Goal: Information Seeking & Learning: Learn about a topic

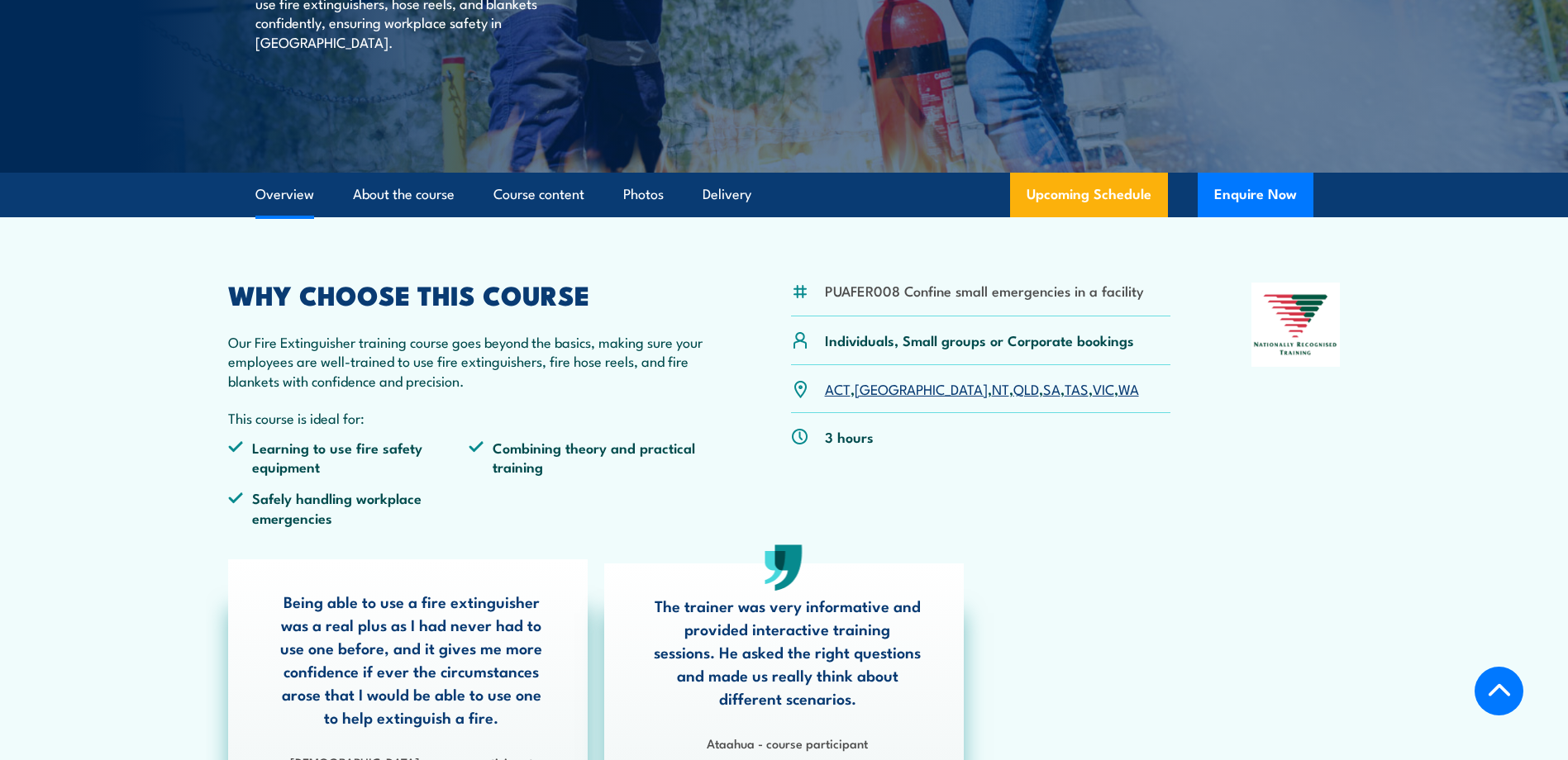
scroll to position [413, 0]
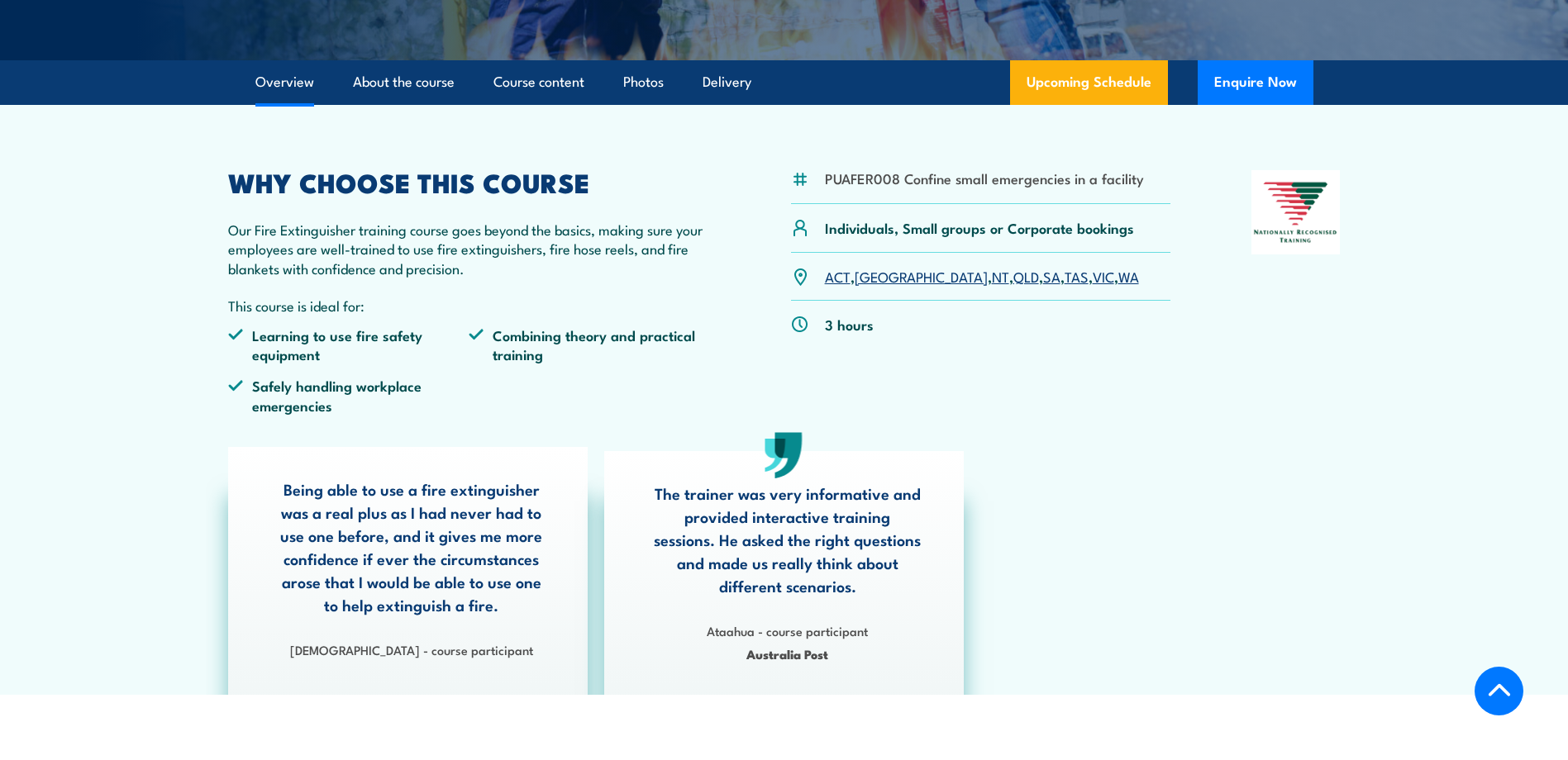
click at [1043, 277] on link "SA" at bounding box center [1051, 276] width 17 height 20
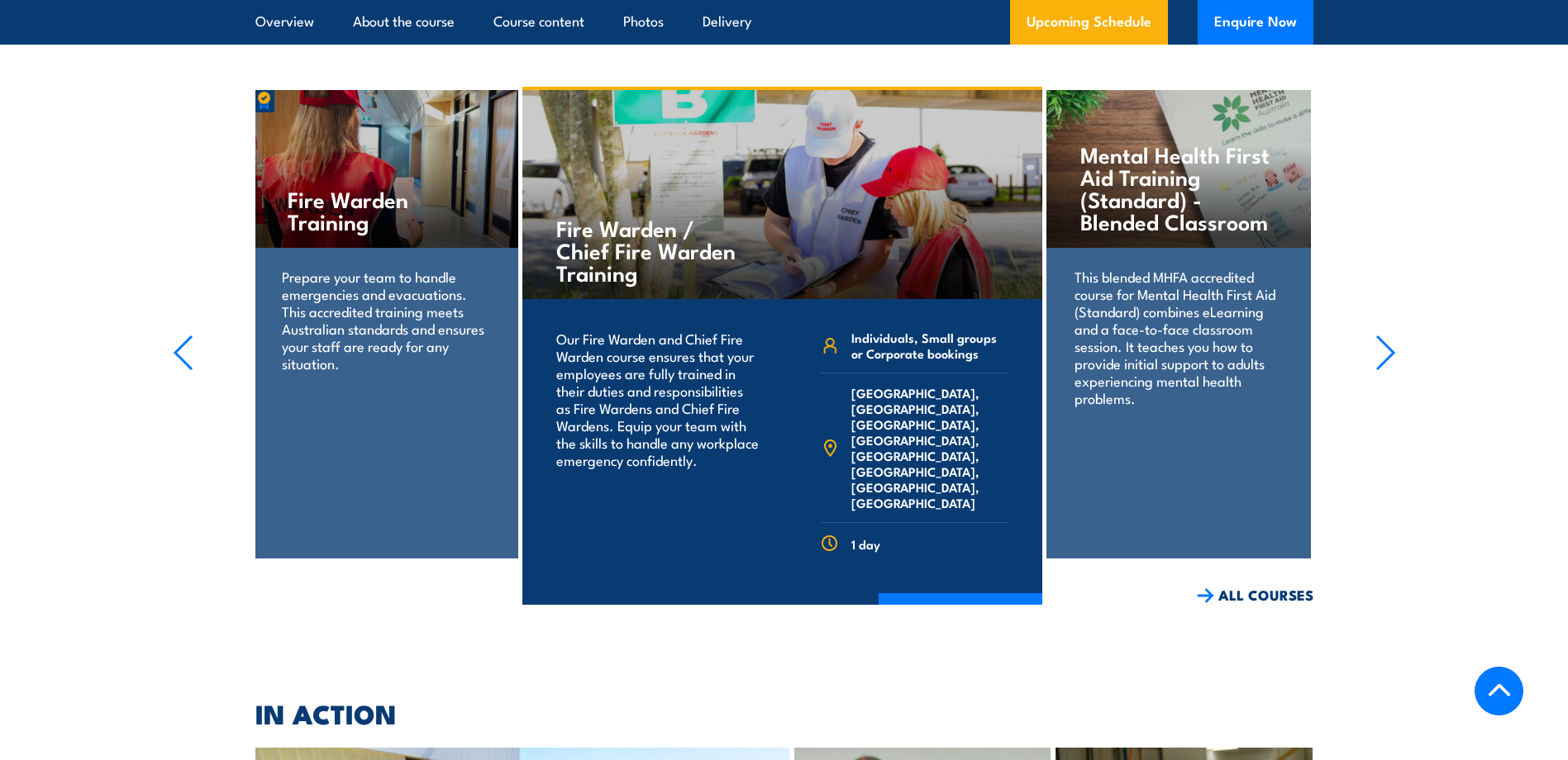
scroll to position [4175, 0]
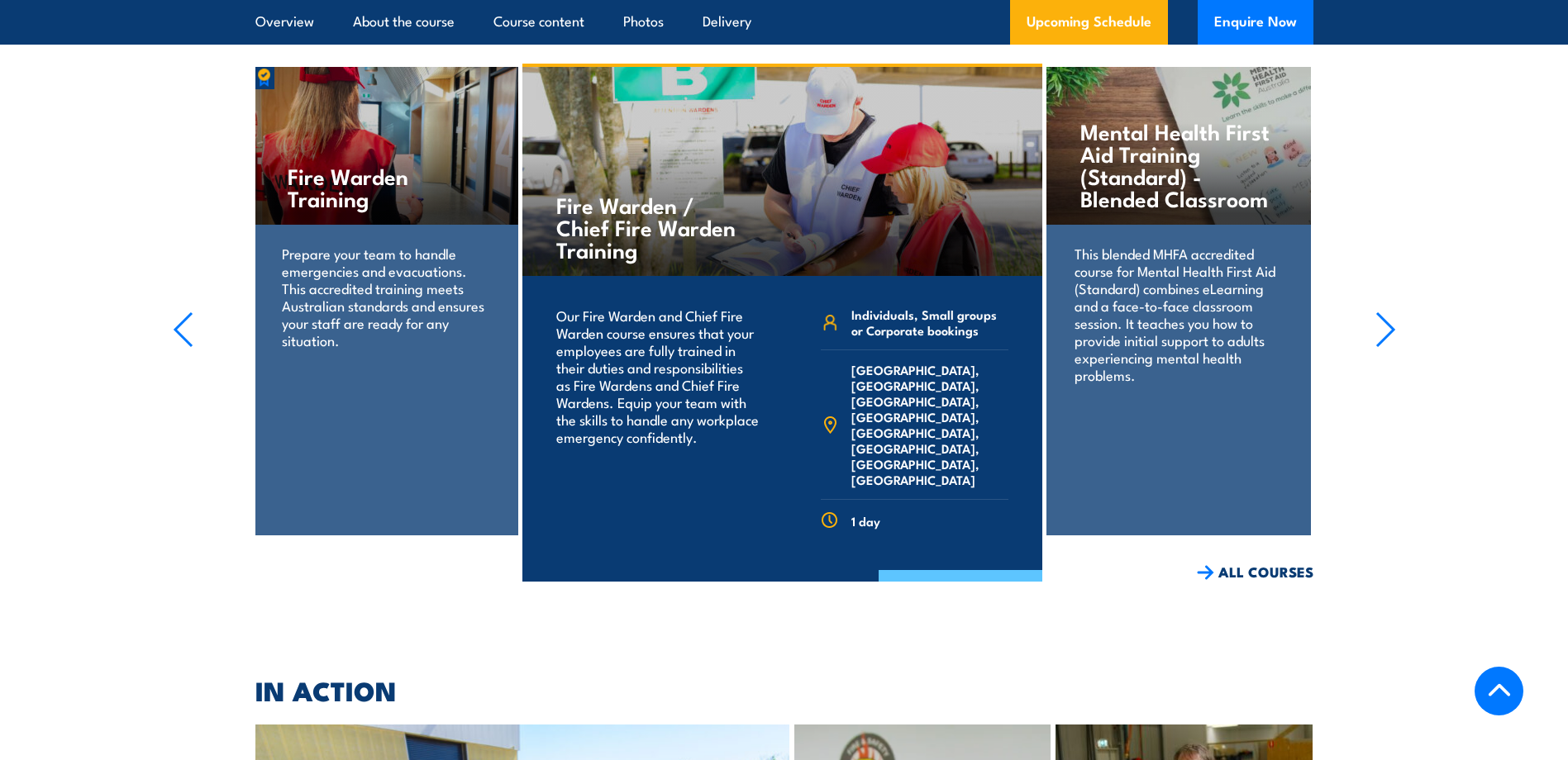
click at [961, 570] on link "COURSE DETAILS" at bounding box center [959, 592] width 164 height 43
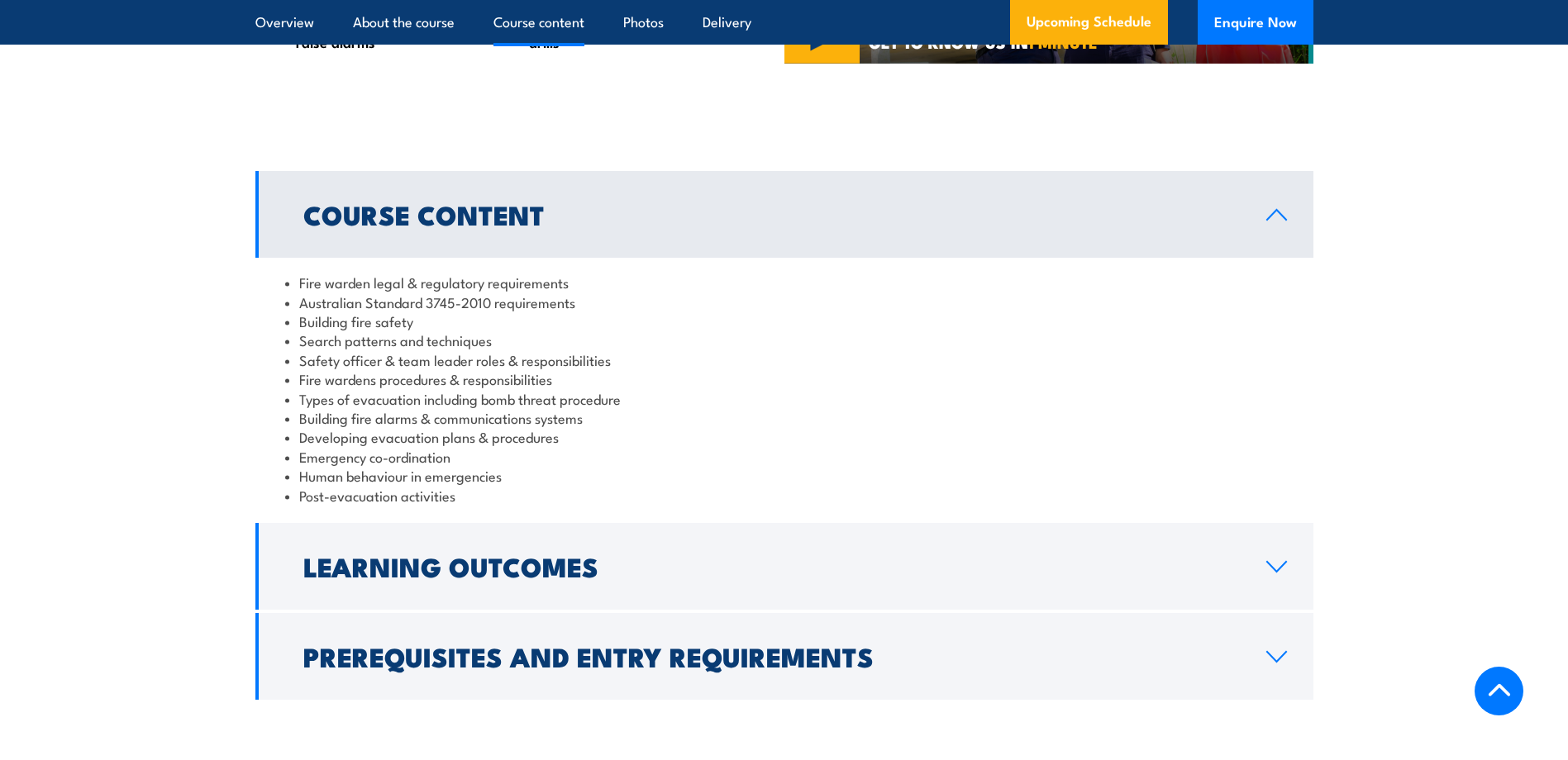
scroll to position [1652, 0]
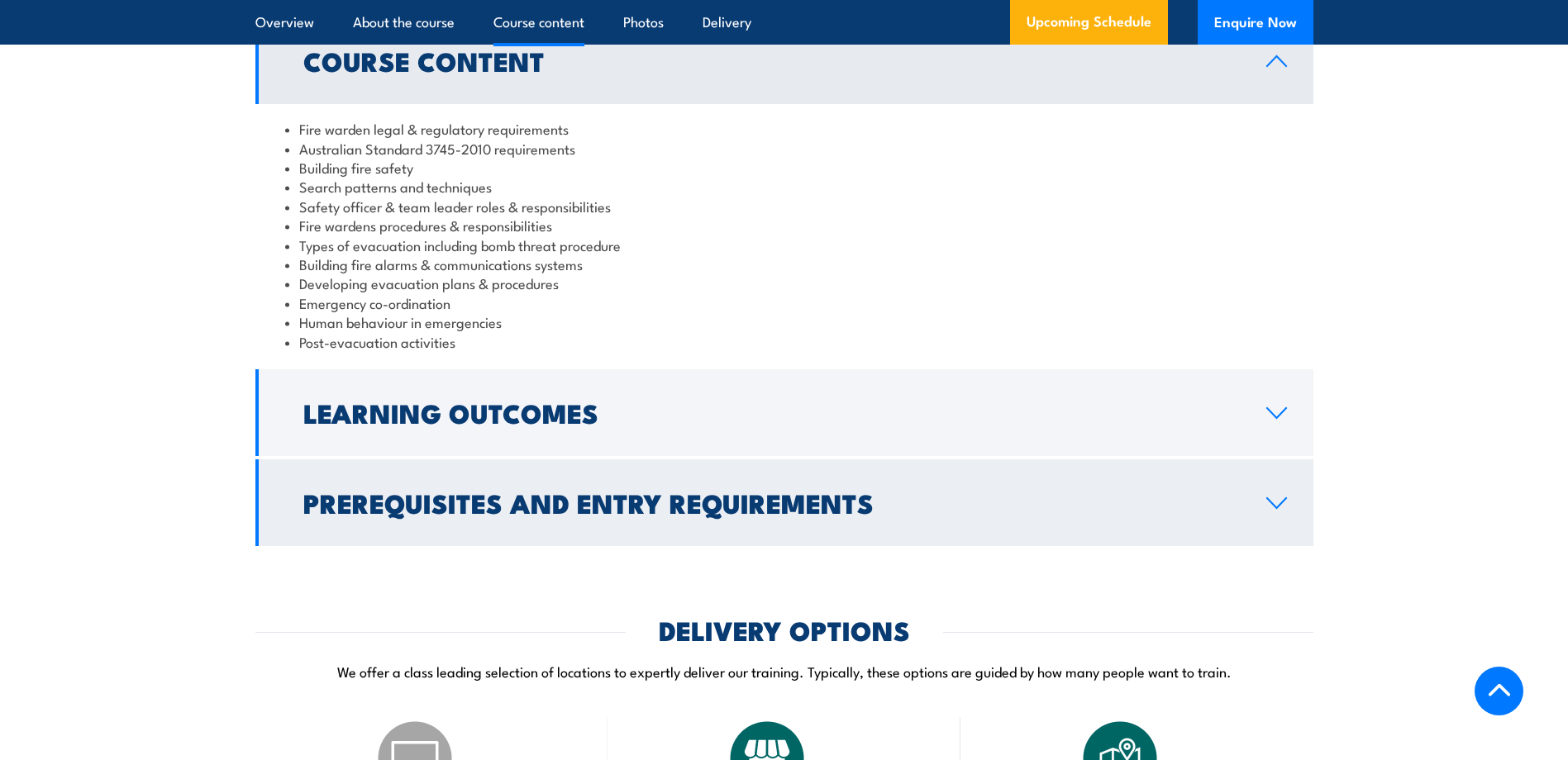
click at [1274, 510] on icon at bounding box center [1276, 502] width 23 height 14
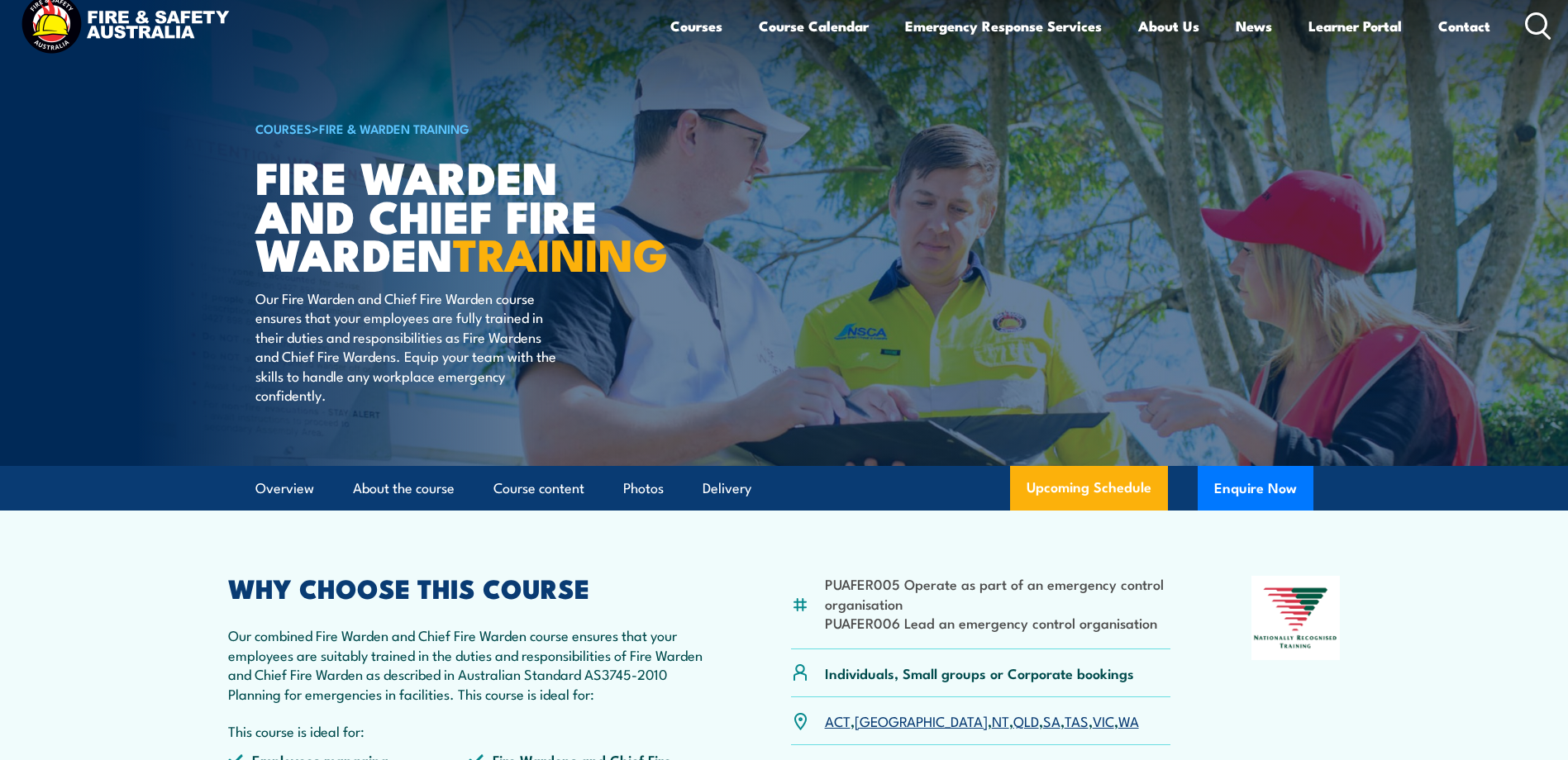
scroll to position [0, 0]
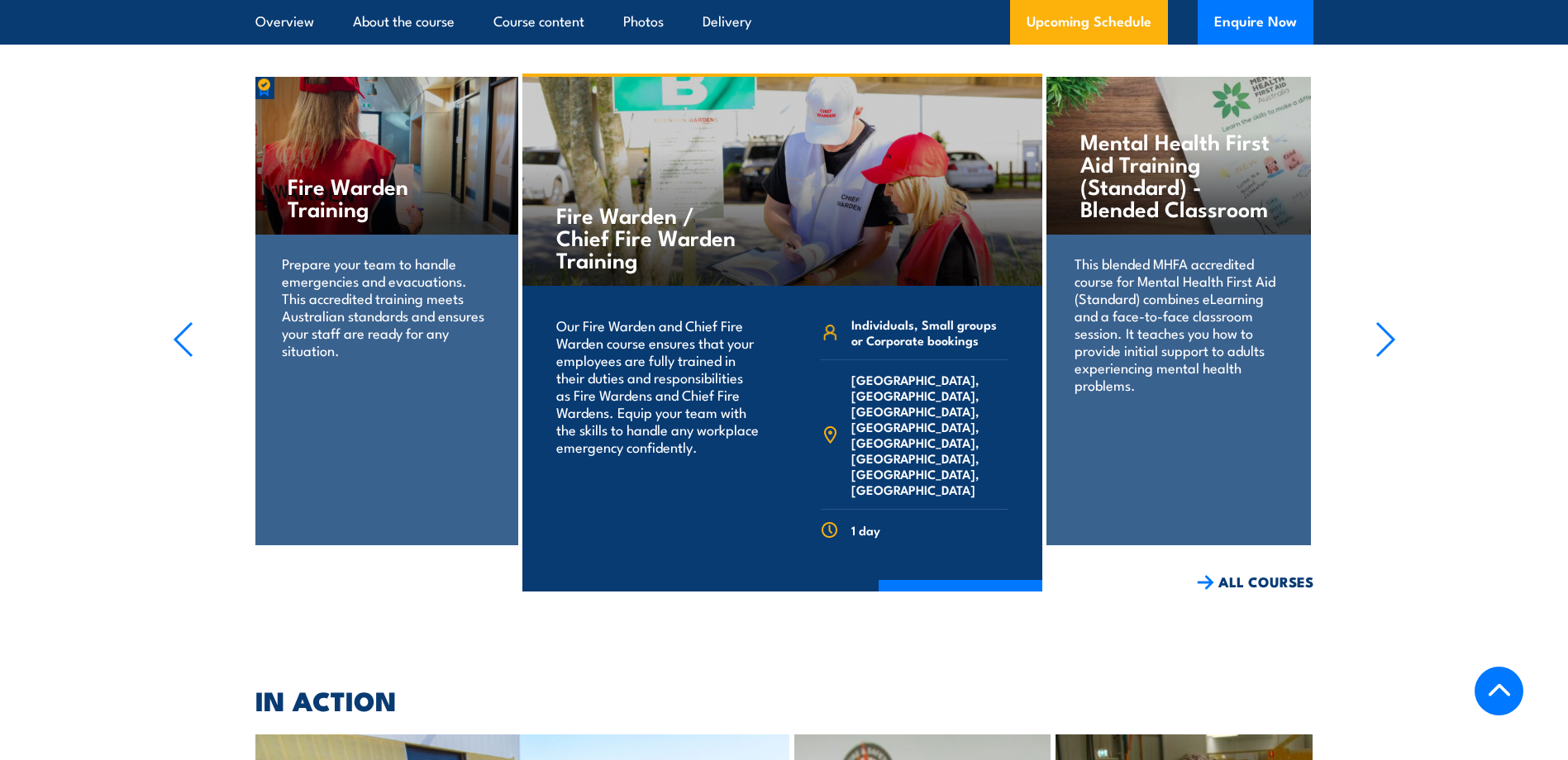
scroll to position [4175, 0]
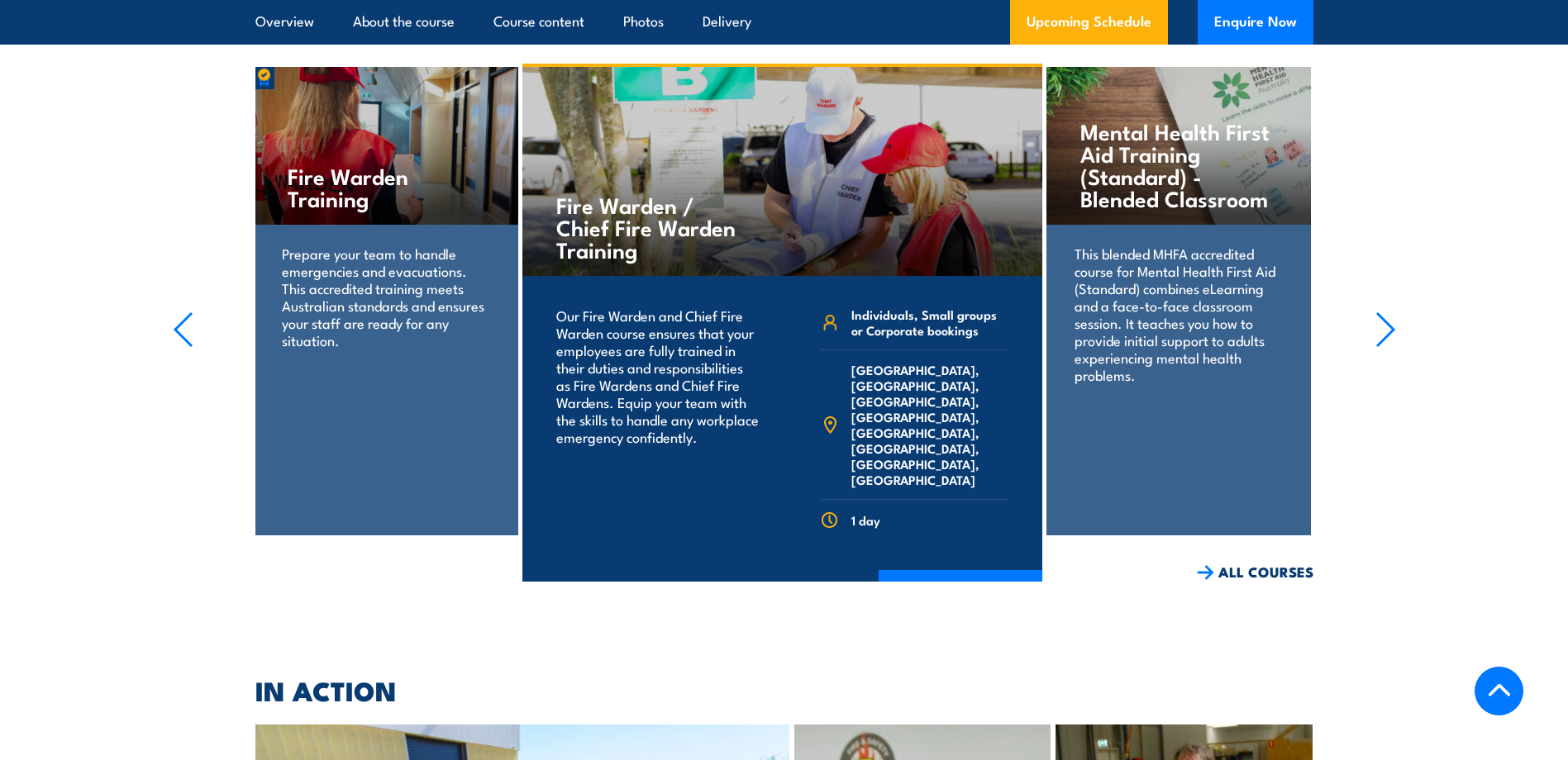
click at [376, 244] on p "Prepare your team to handle emergencies and evacuations. This accredited traini…" at bounding box center [385, 296] width 207 height 104
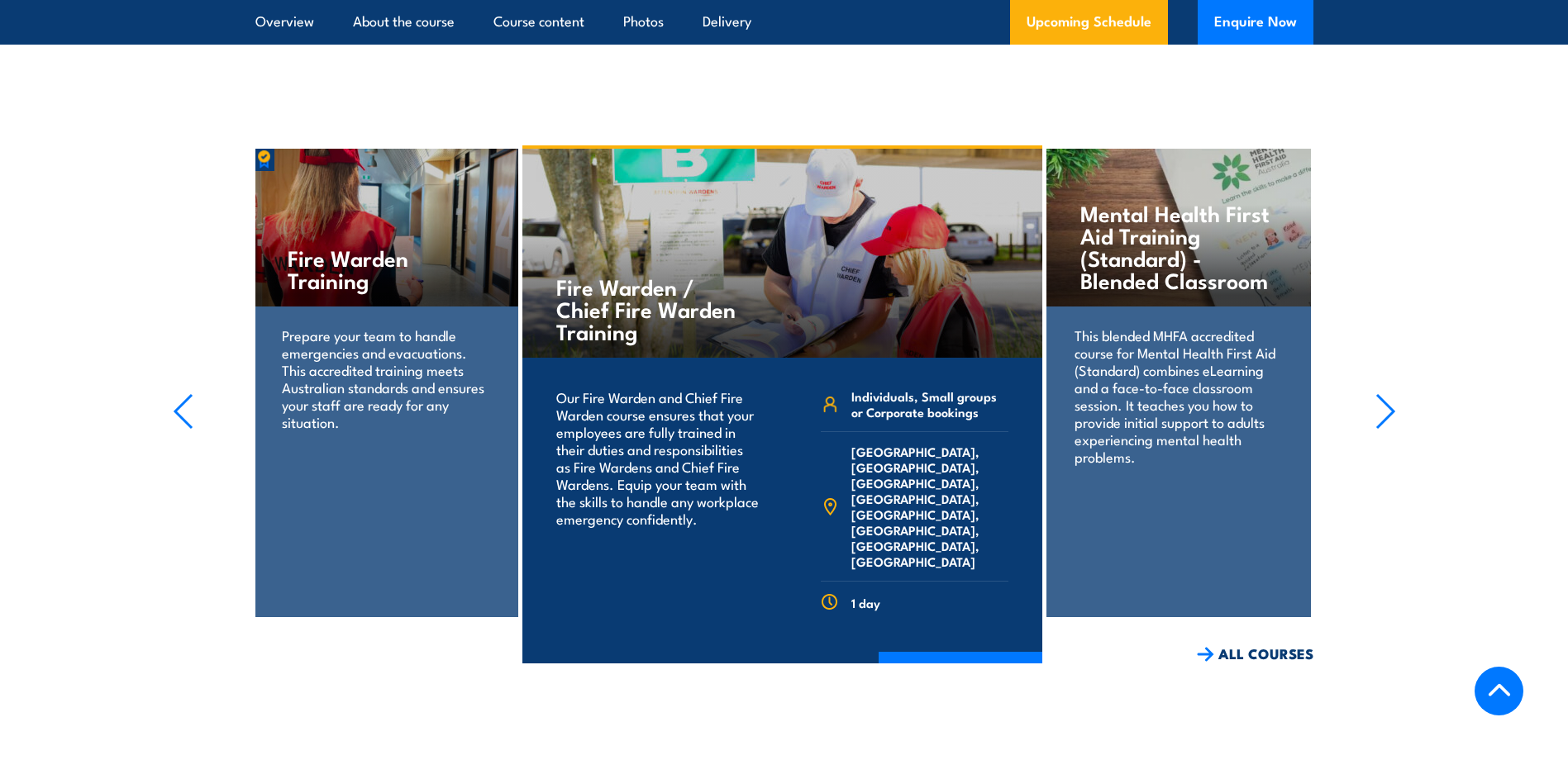
scroll to position [3927, 0]
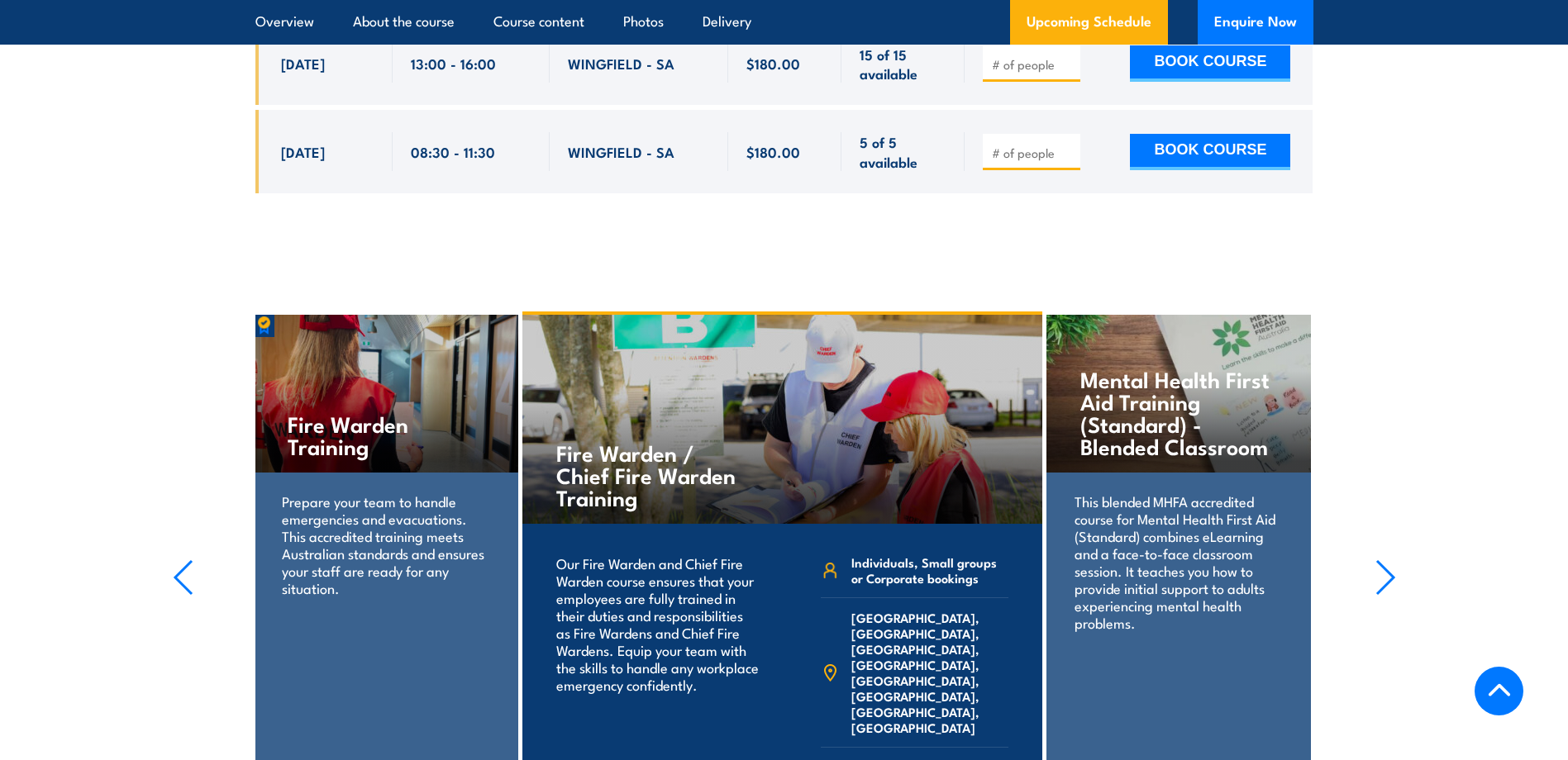
click at [417, 412] on h4 "Fire Warden Training" at bounding box center [385, 434] width 196 height 44
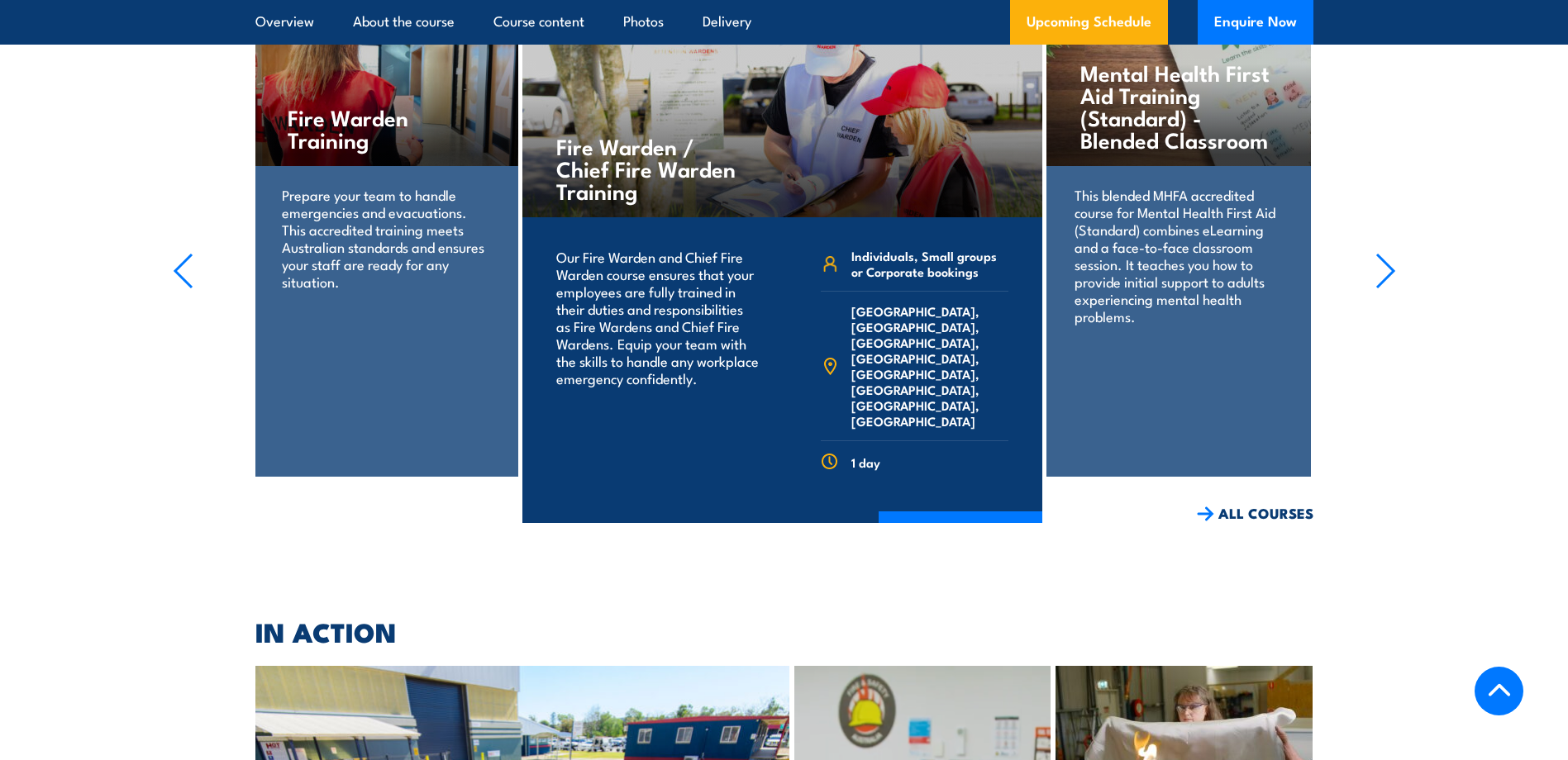
scroll to position [4258, 0]
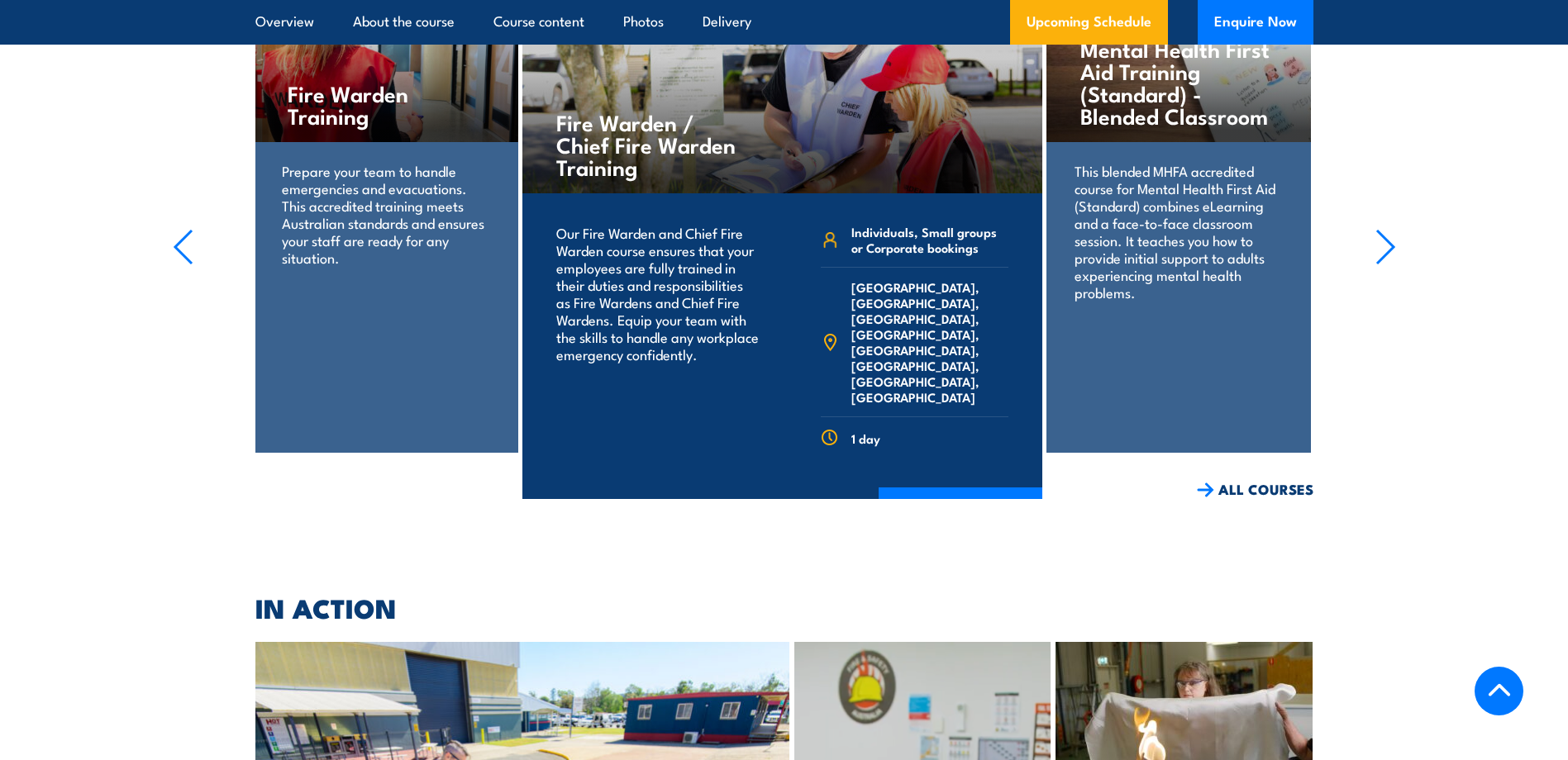
click at [390, 281] on div "Fire Warden Training Prepare your team to handle emergencies and evacuations. T…" at bounding box center [386, 219] width 264 height 468
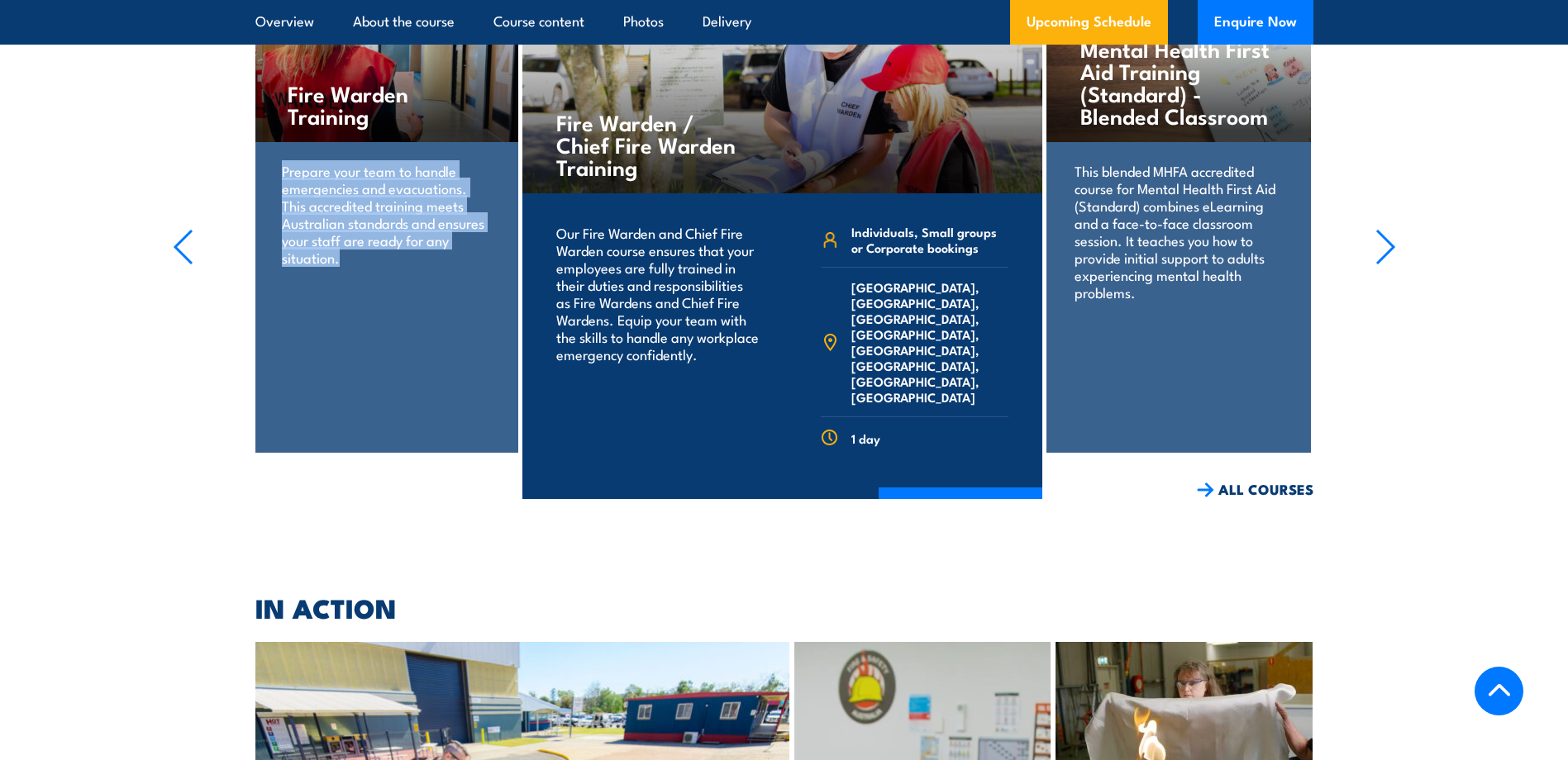
click at [390, 281] on div "Fire Warden Training Prepare your team to handle emergencies and evacuations. T…" at bounding box center [386, 219] width 264 height 468
click at [1287, 480] on link "ALL COURSES" at bounding box center [1254, 489] width 117 height 19
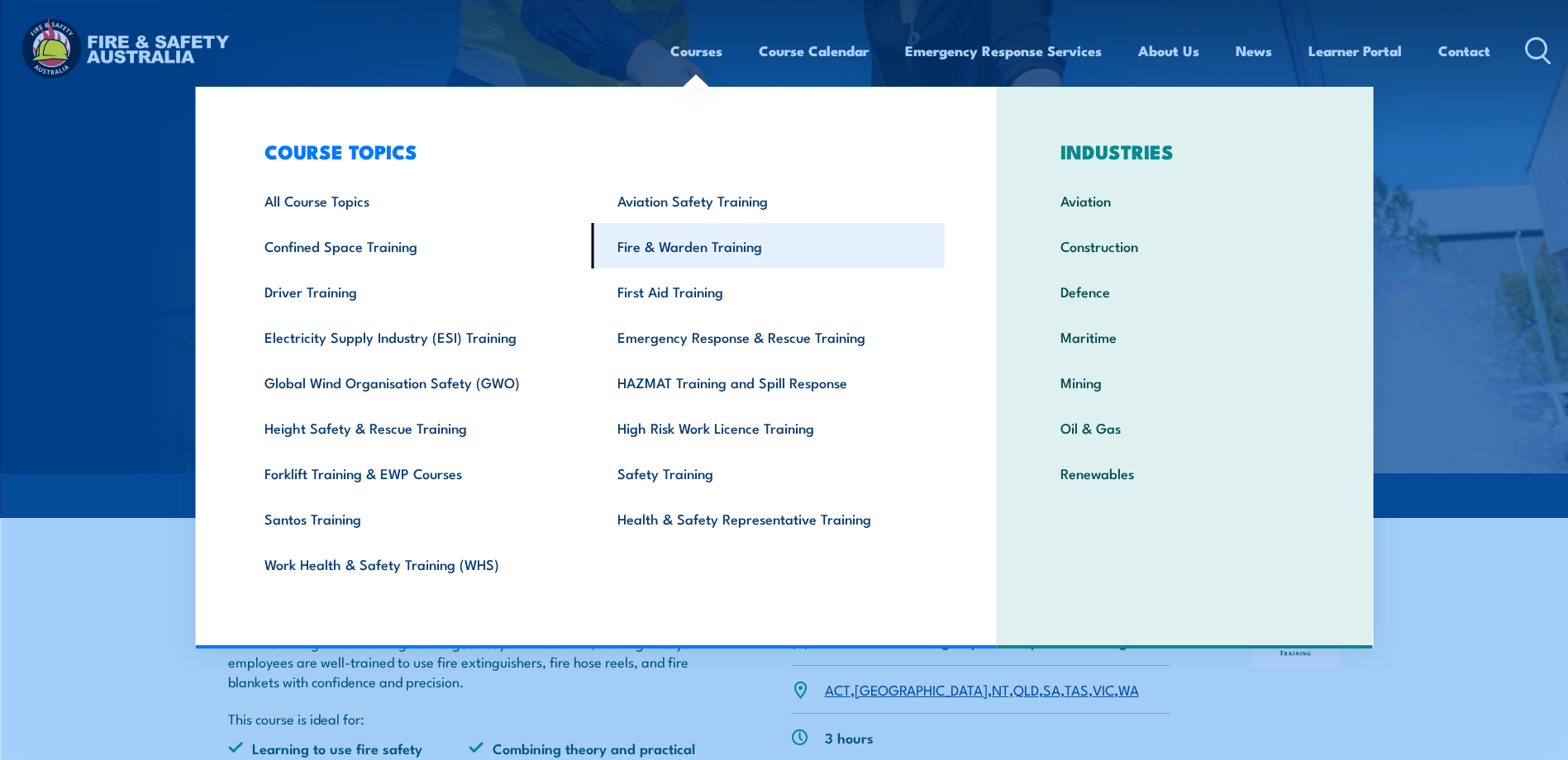
click at [661, 249] on link "Fire & Warden Training" at bounding box center [768, 246] width 353 height 45
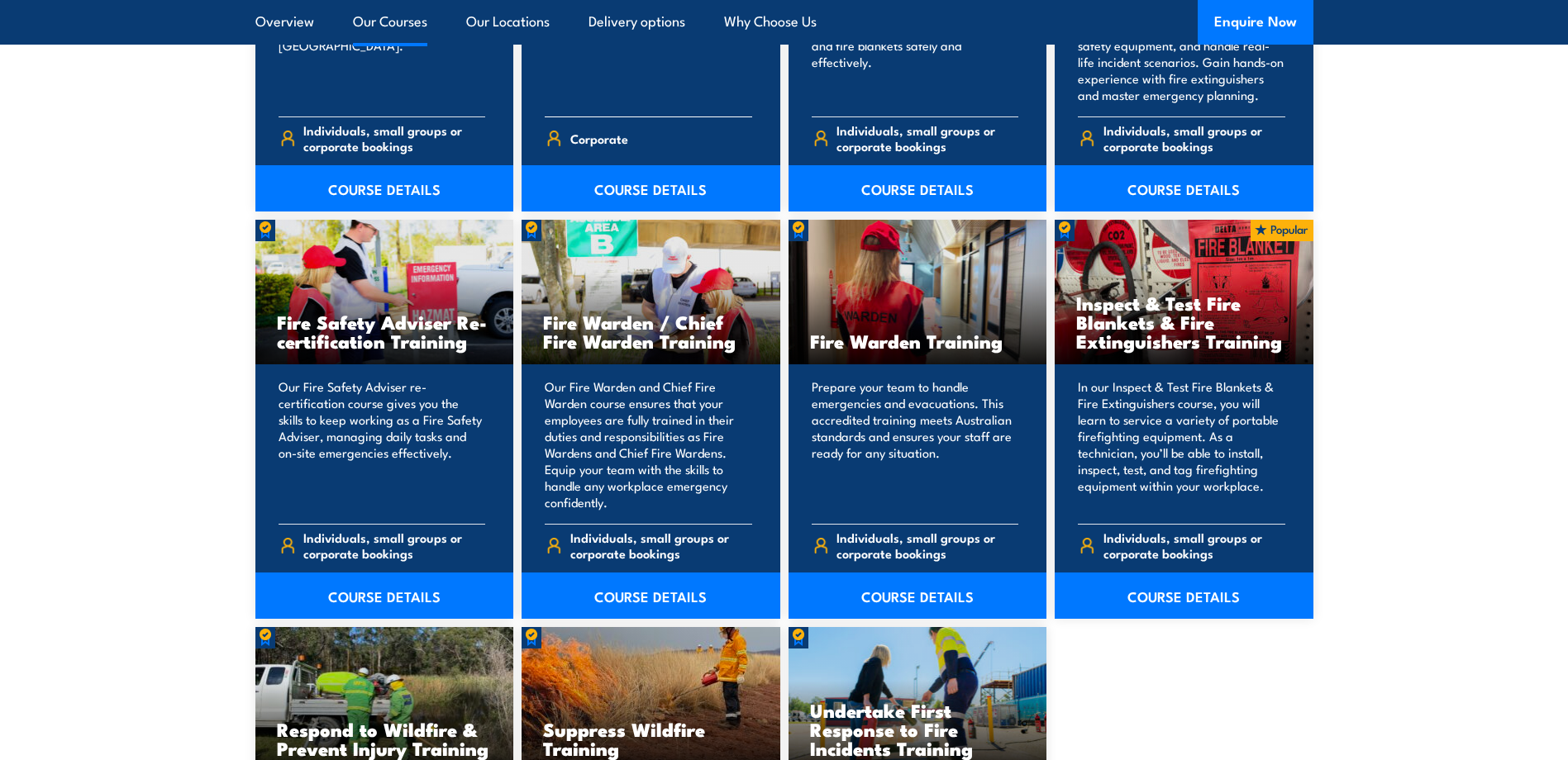
scroll to position [2229, 0]
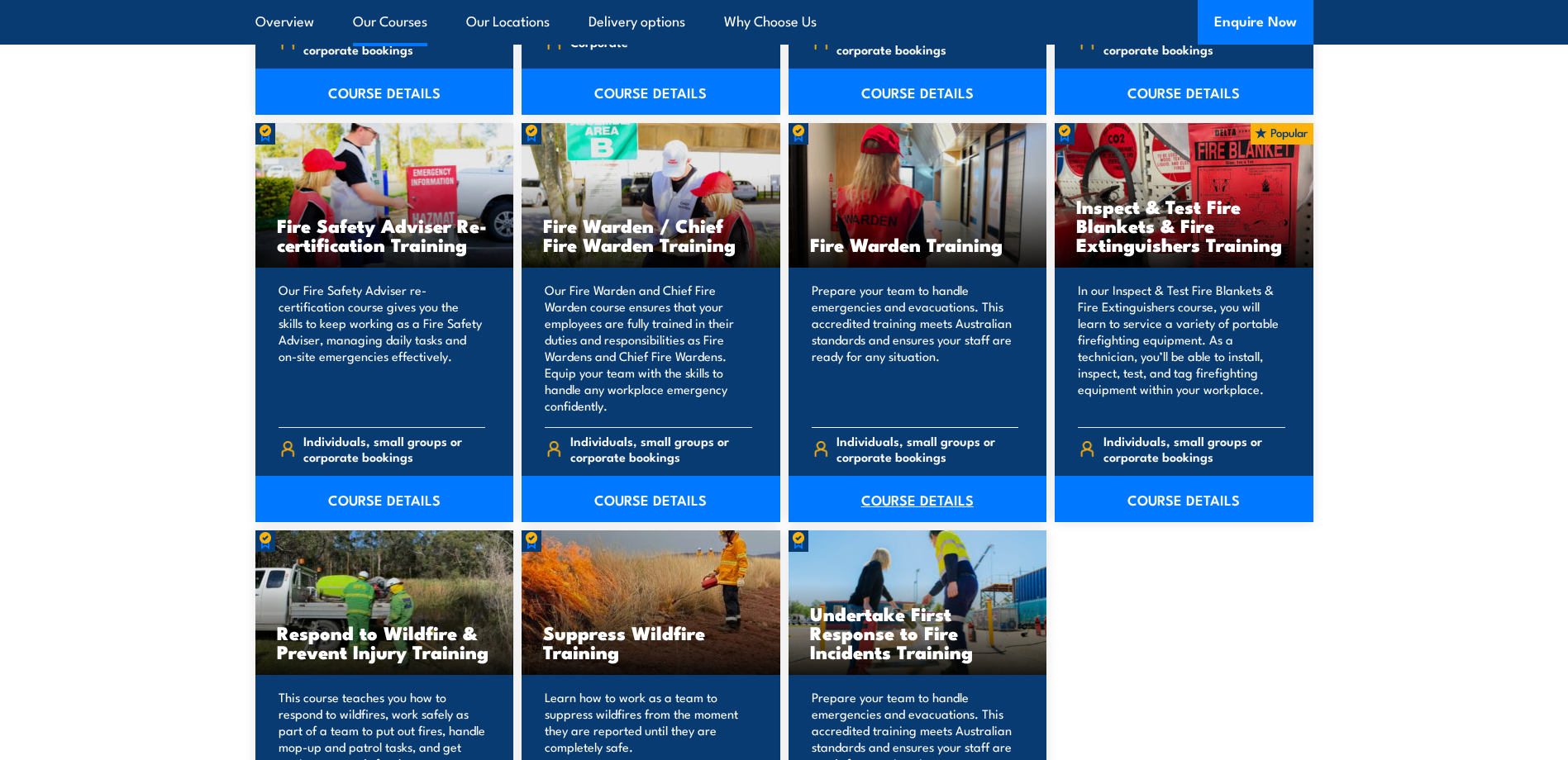
click at [927, 493] on link "COURSE DETAILS" at bounding box center [918, 498] width 259 height 46
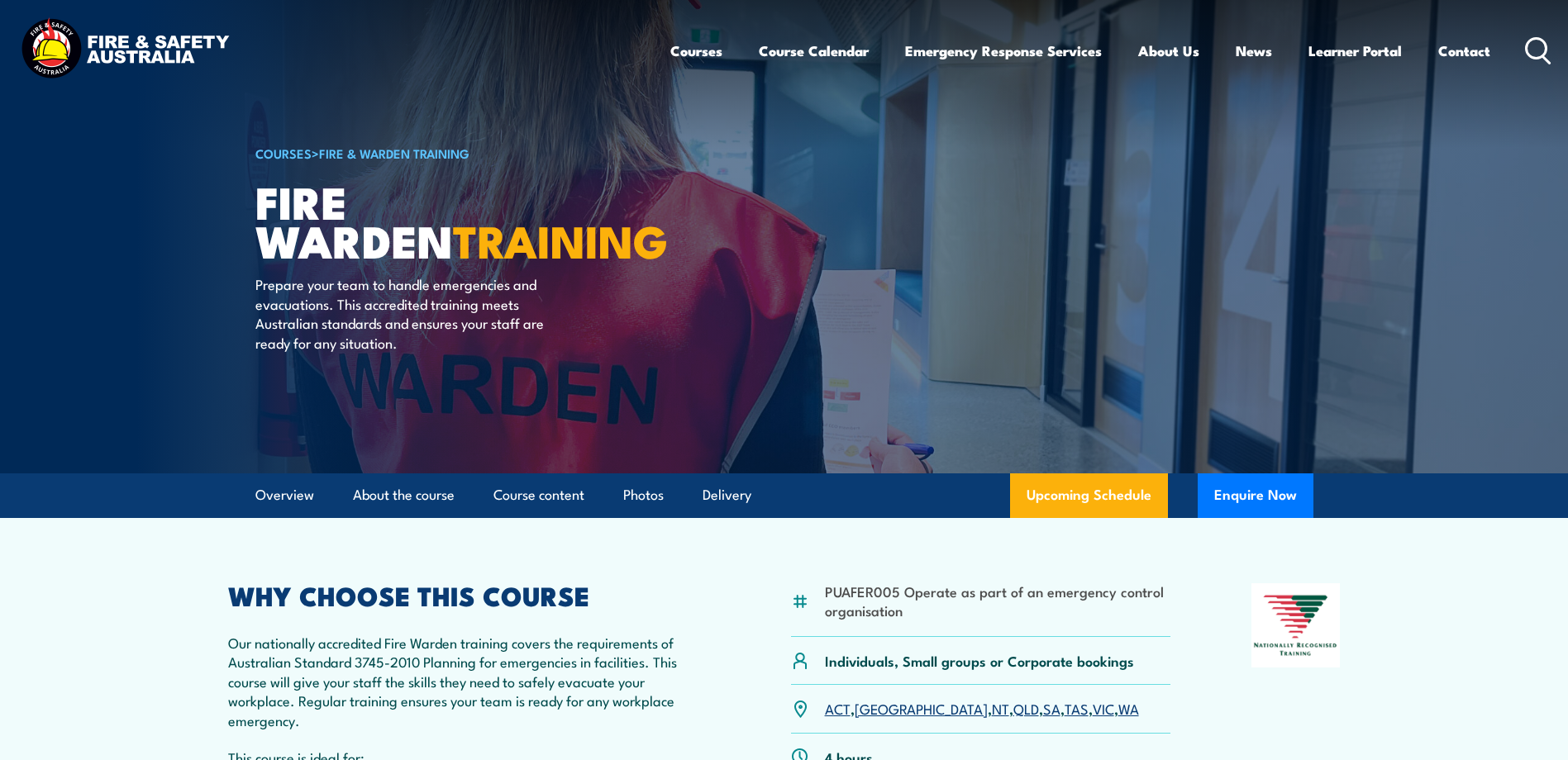
click at [1043, 713] on link "SA" at bounding box center [1051, 708] width 17 height 20
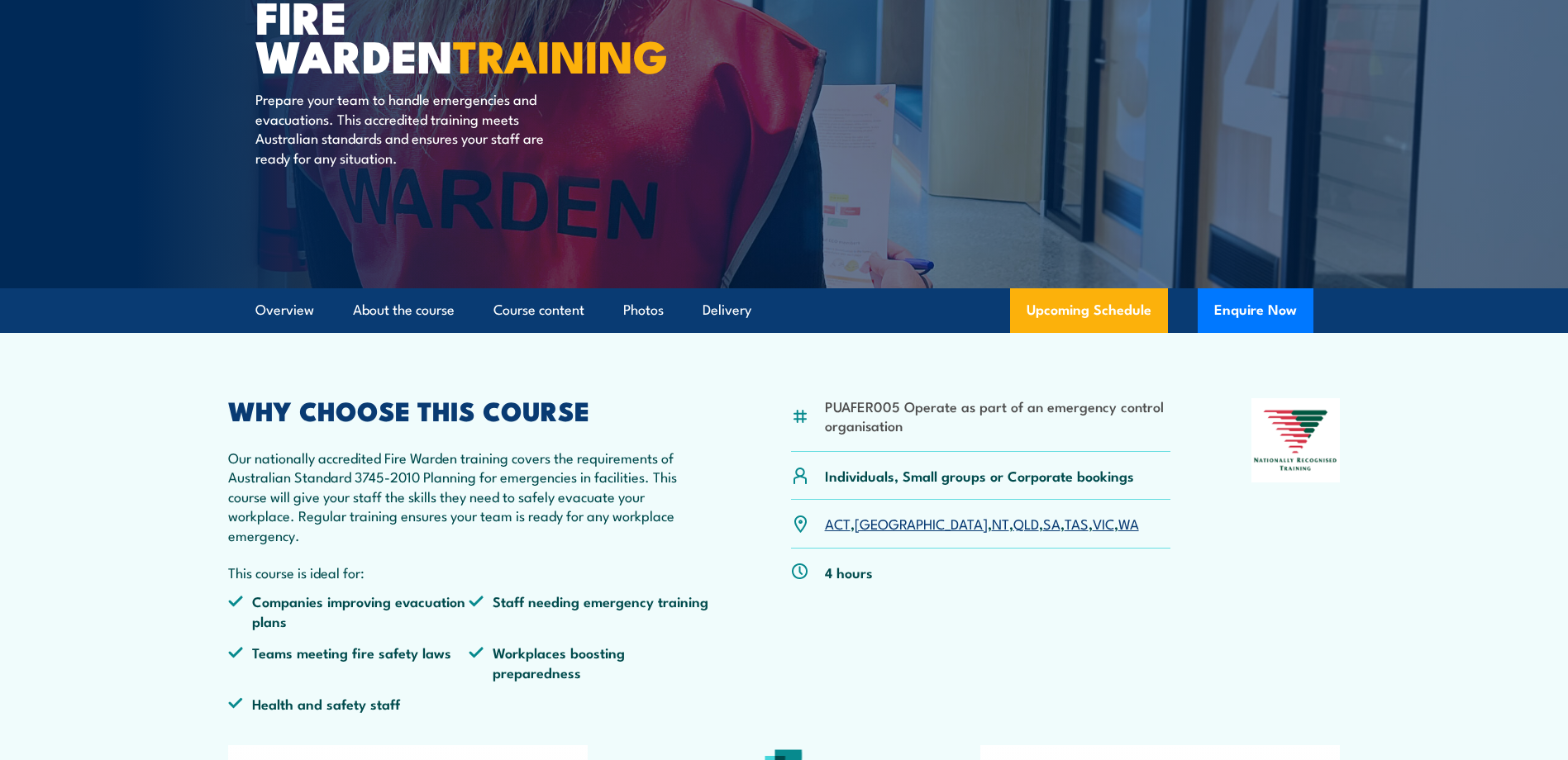
scroll to position [181, 0]
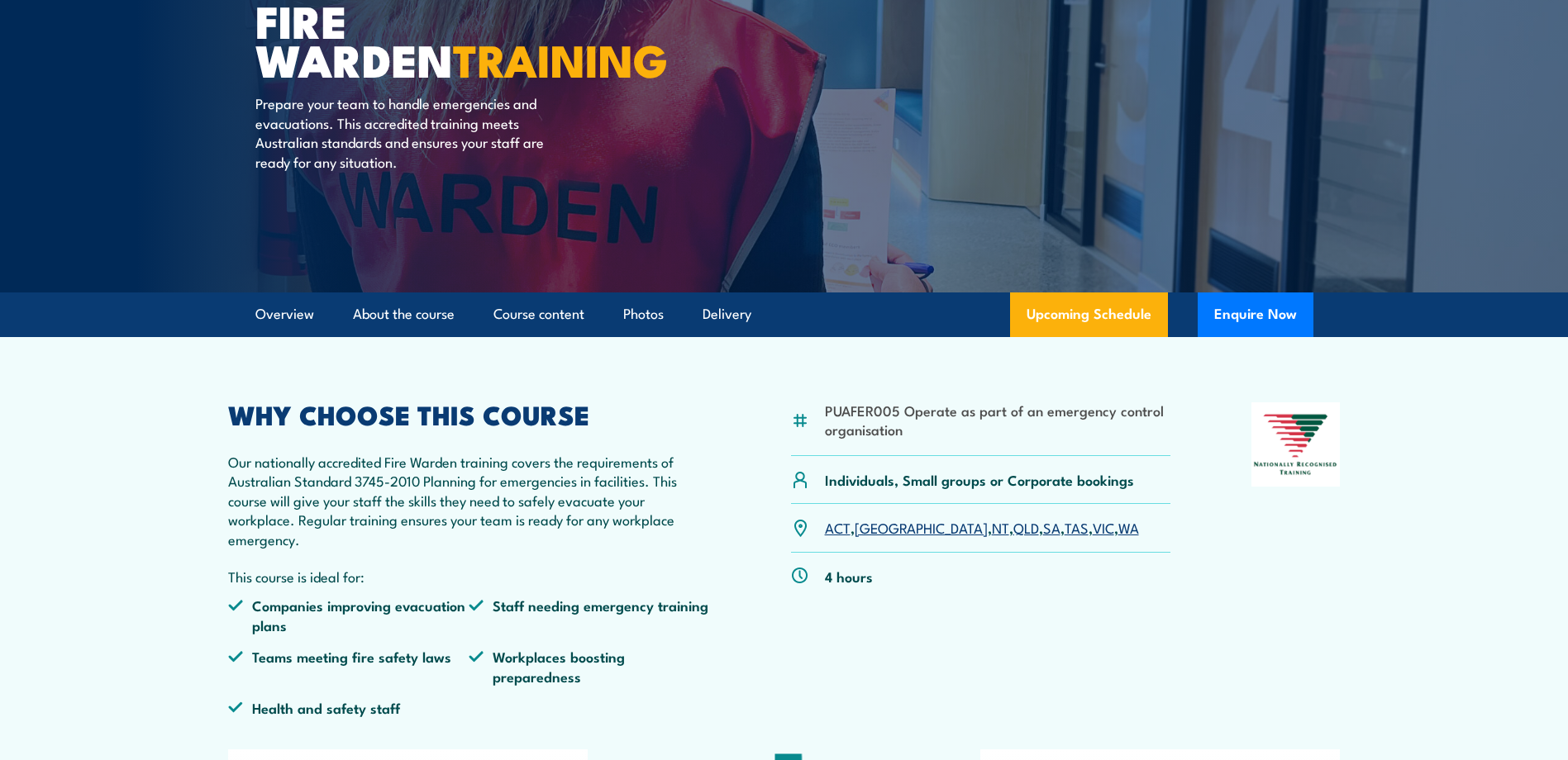
click at [1544, 528] on section "PUAFER005 Operate as part of an emergency control organisation Individuals, Sma…" at bounding box center [784, 667] width 1568 height 660
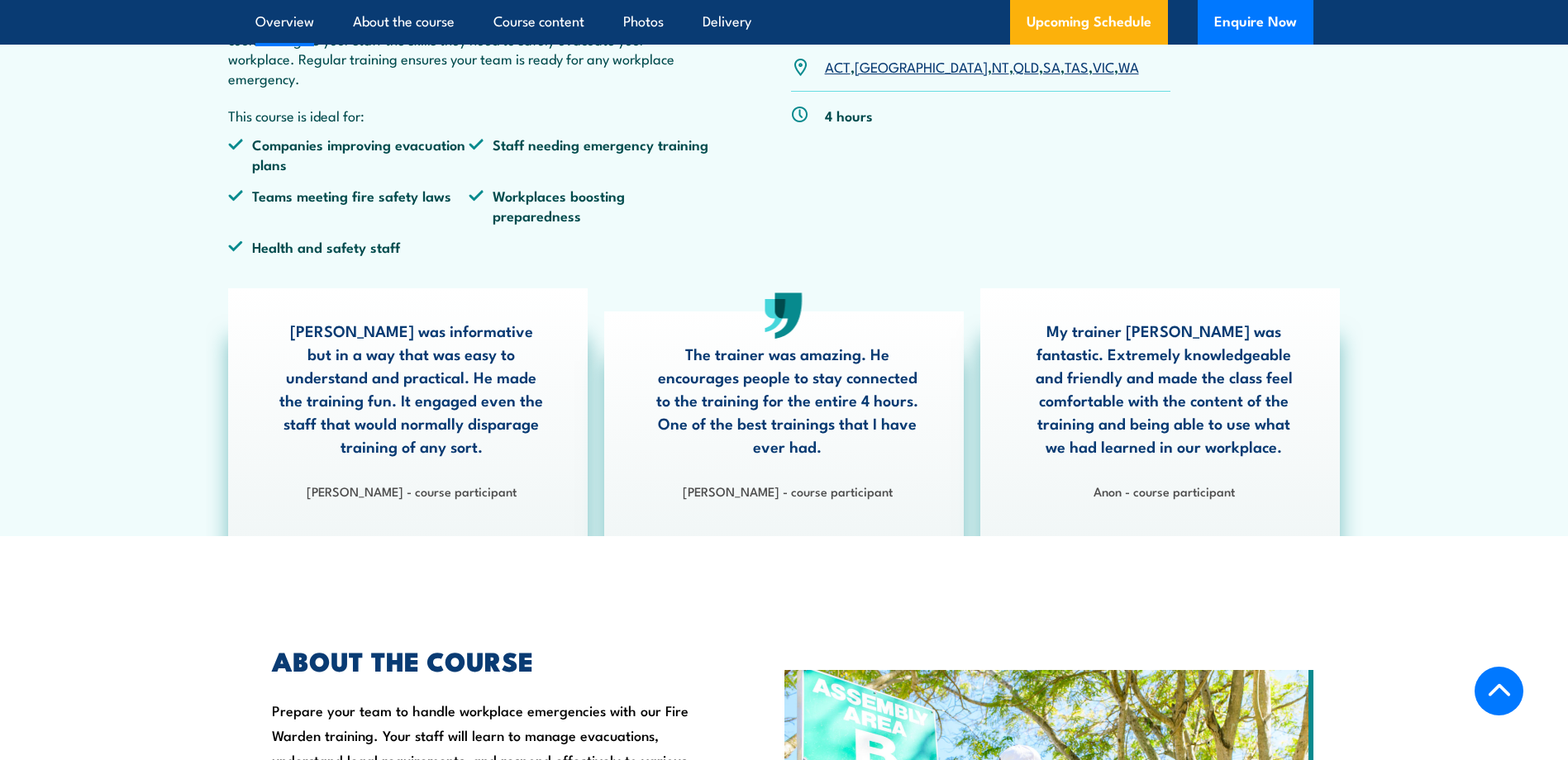
scroll to position [428, 0]
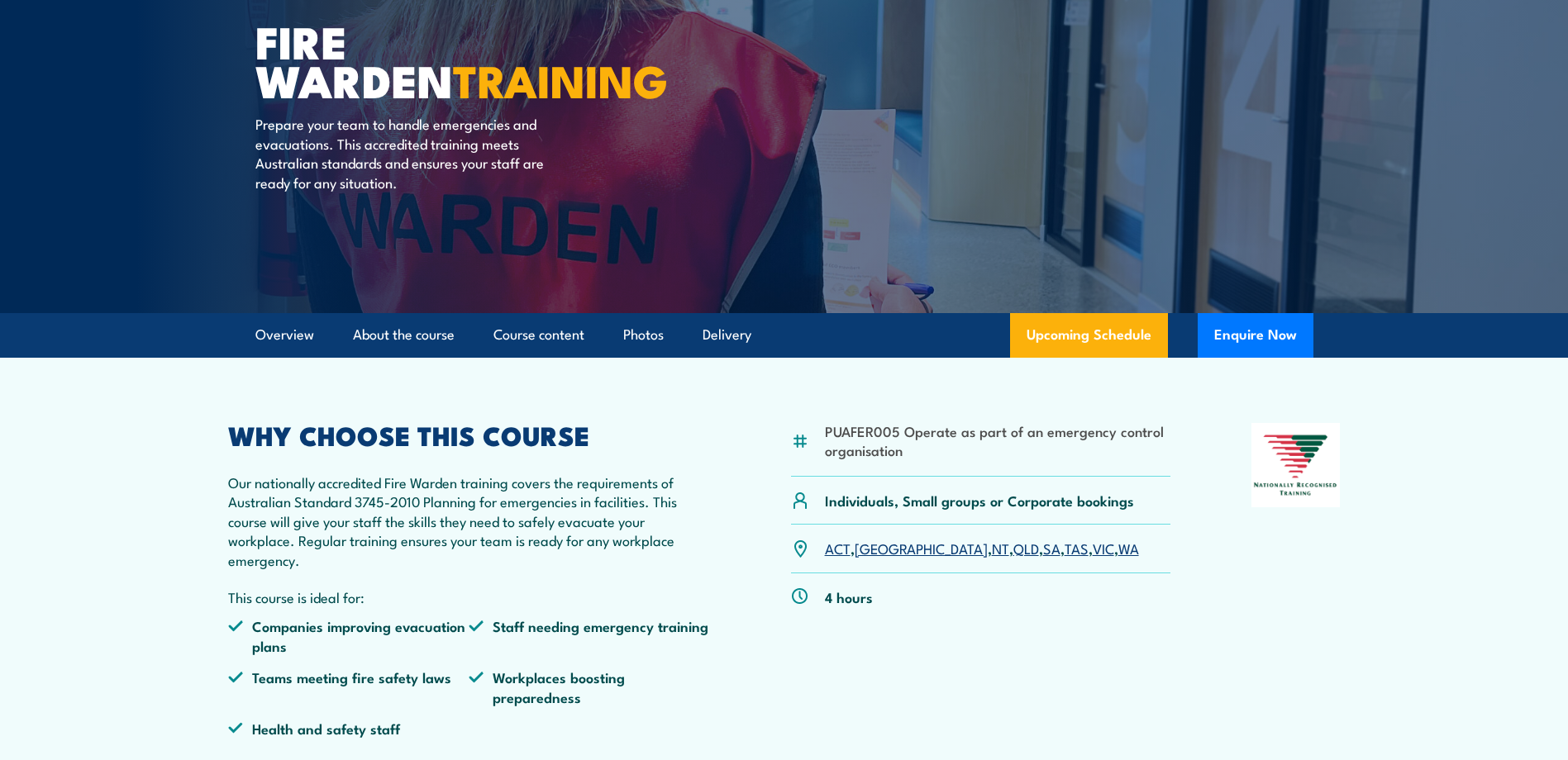
scroll to position [82, 0]
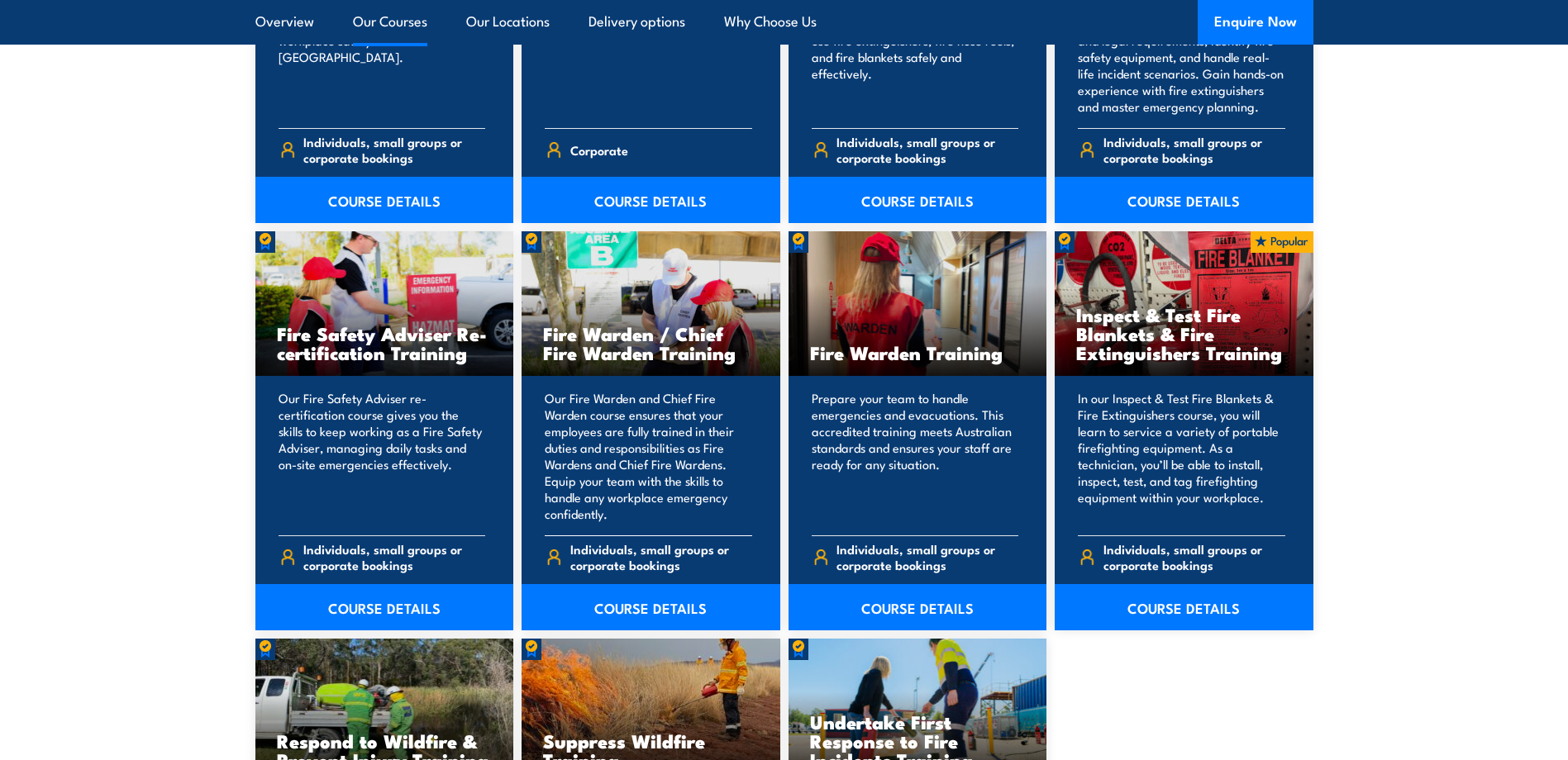
scroll to position [2147, 0]
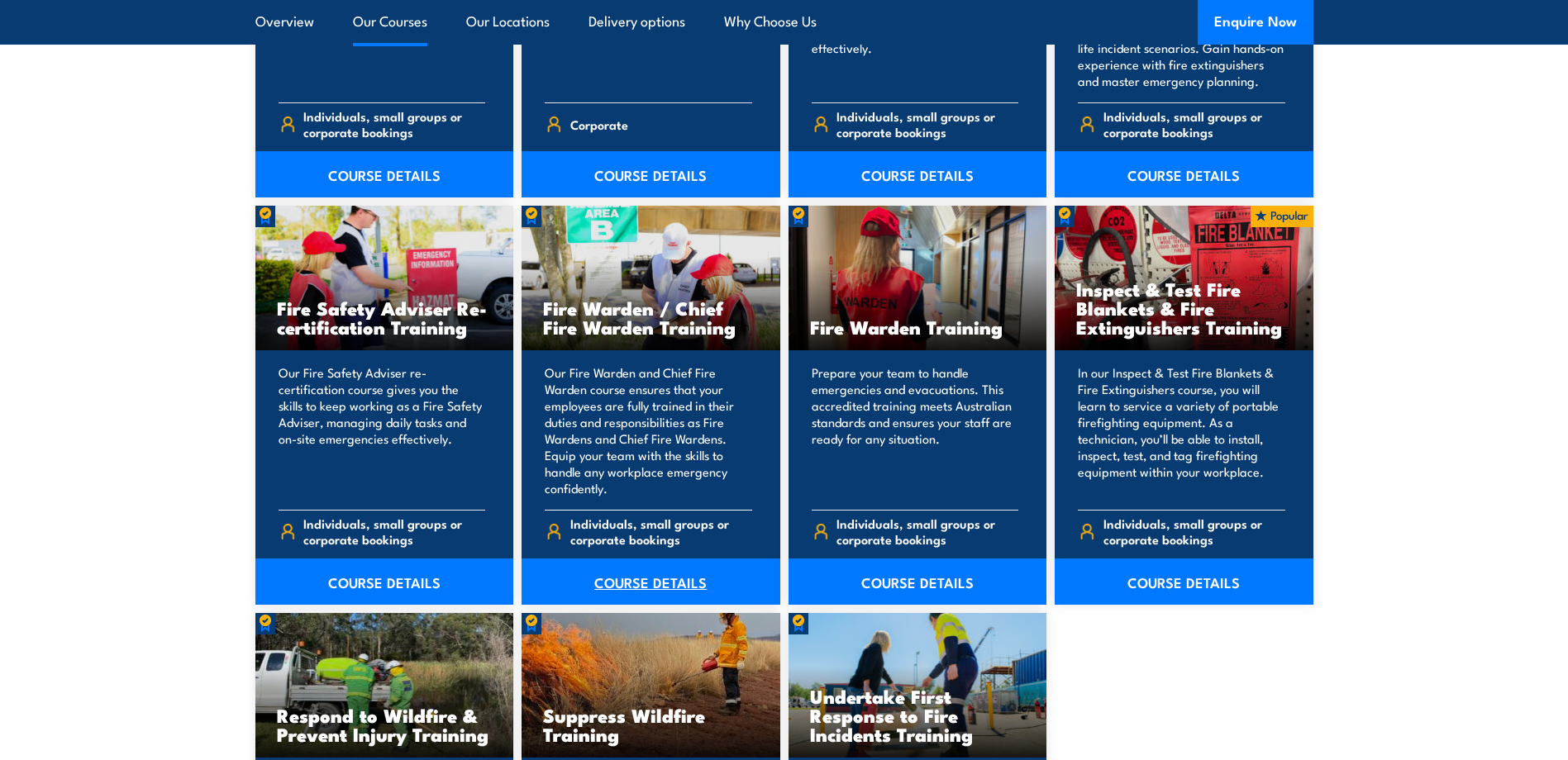
click at [651, 585] on link "COURSE DETAILS" at bounding box center [651, 581] width 259 height 46
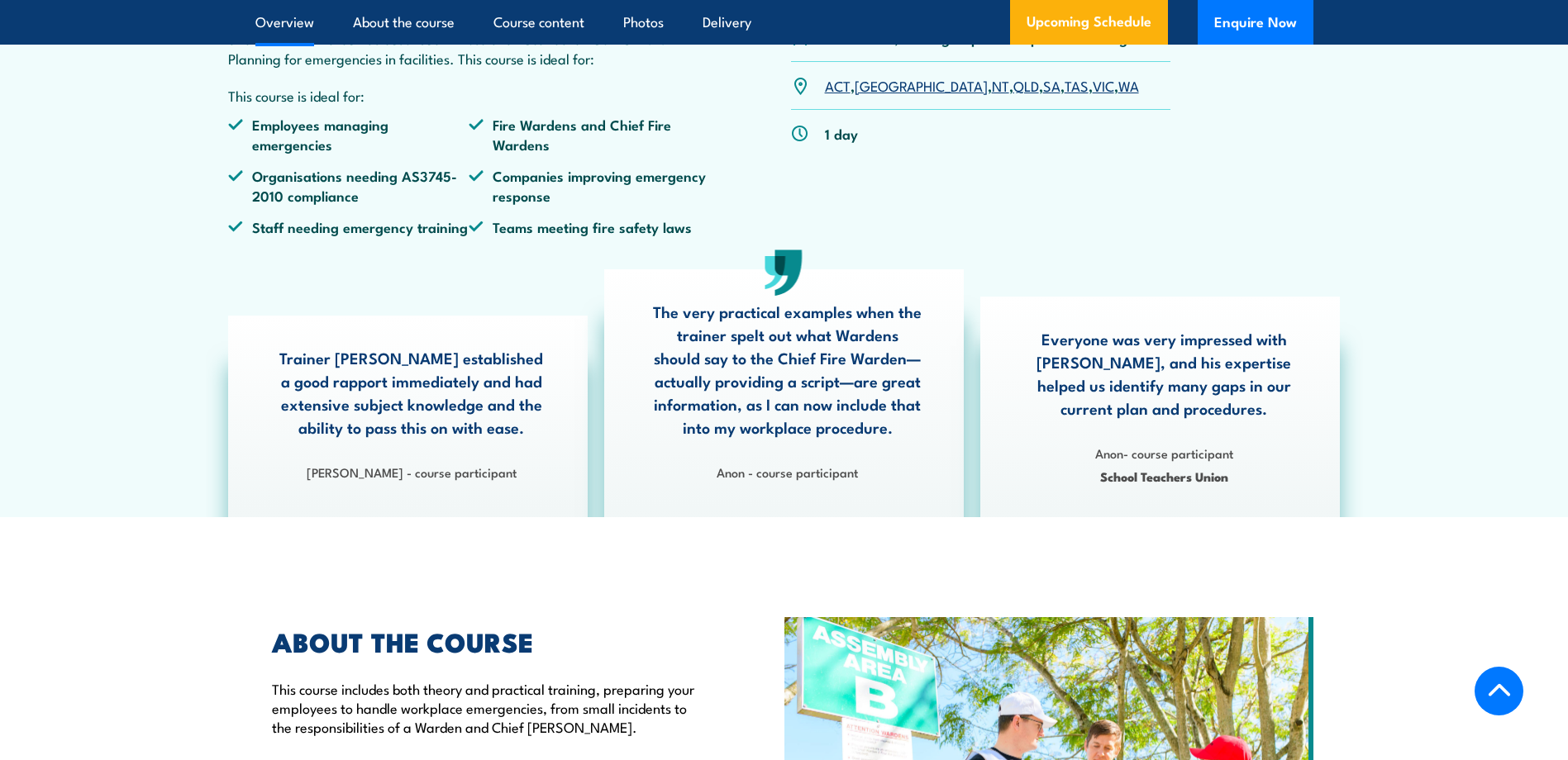
scroll to position [661, 0]
click at [1043, 94] on link "SA" at bounding box center [1051, 84] width 17 height 20
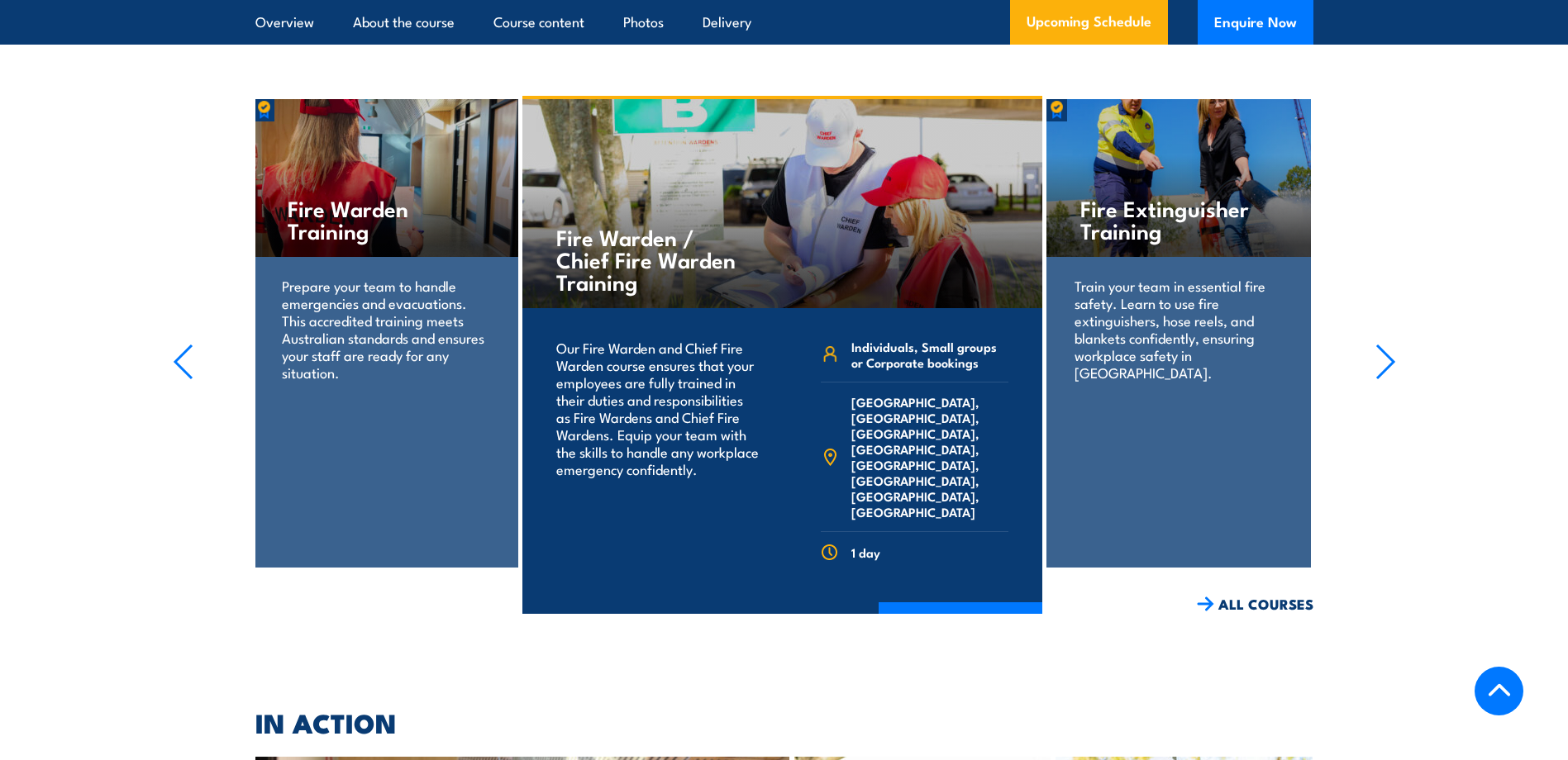
scroll to position [3927, 0]
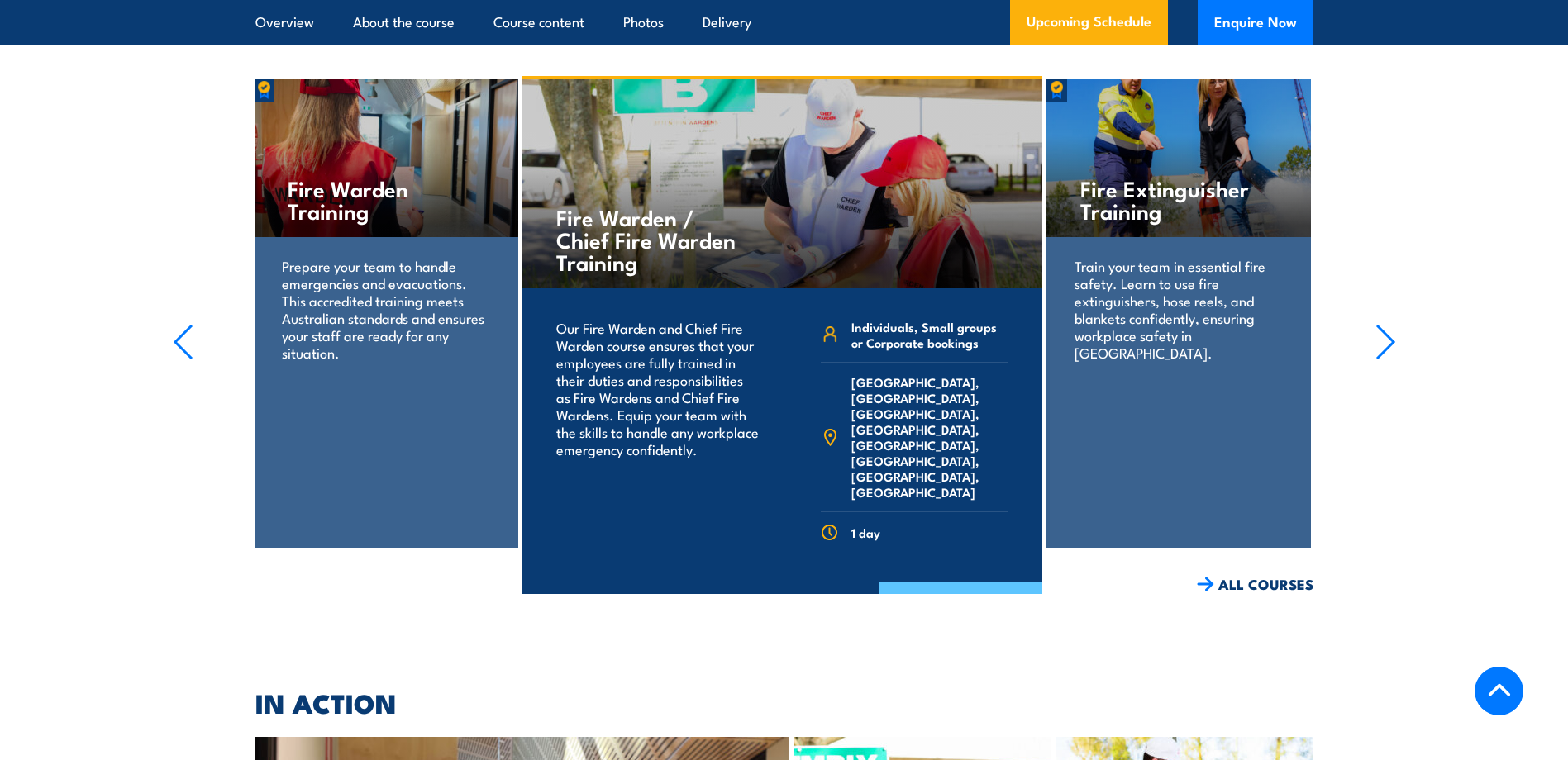
click at [956, 582] on link "COURSE DETAILS" at bounding box center [959, 604] width 164 height 43
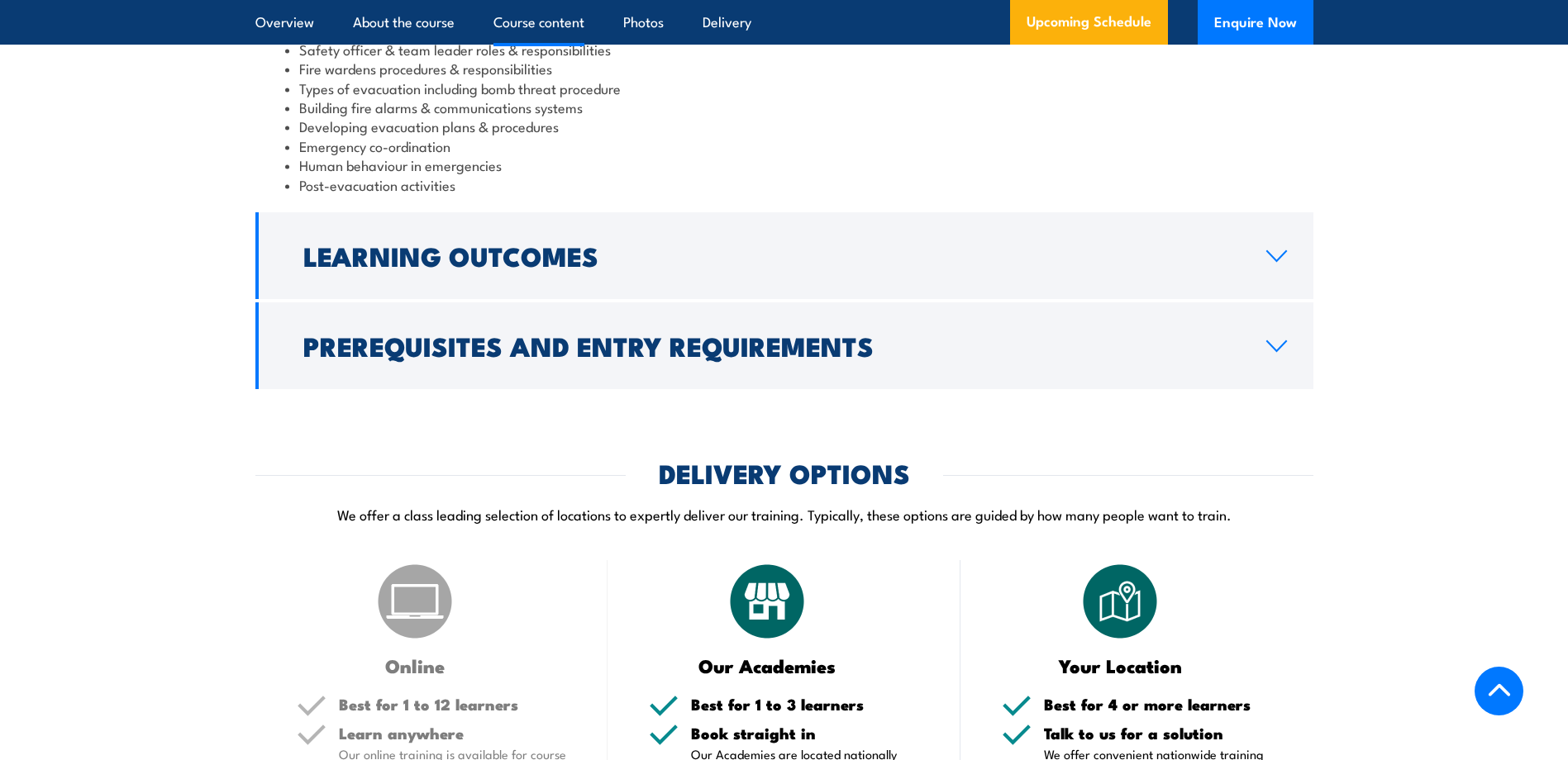
scroll to position [1900, 0]
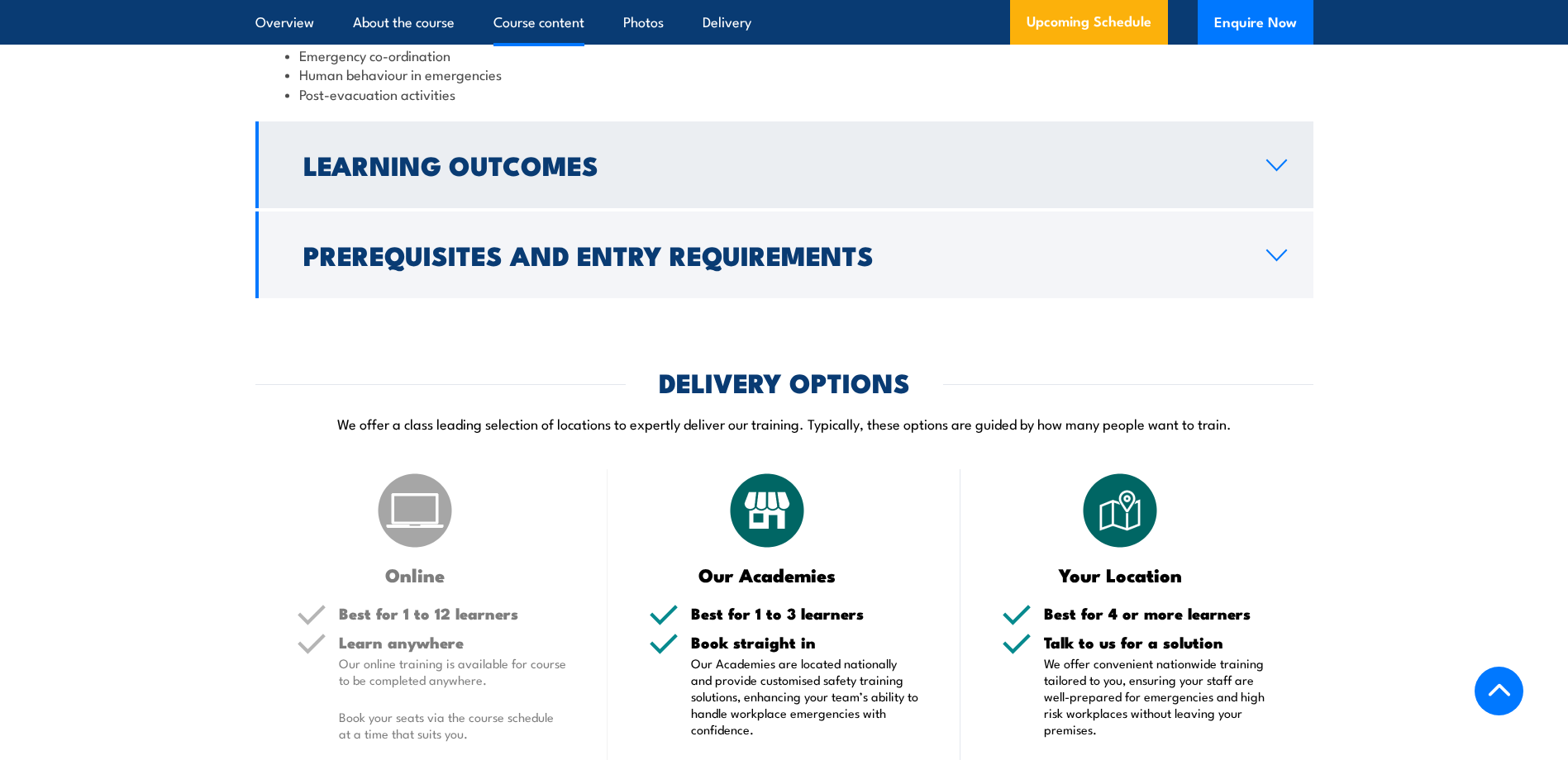
click at [590, 176] on h2 "Learning Outcomes" at bounding box center [770, 164] width 936 height 23
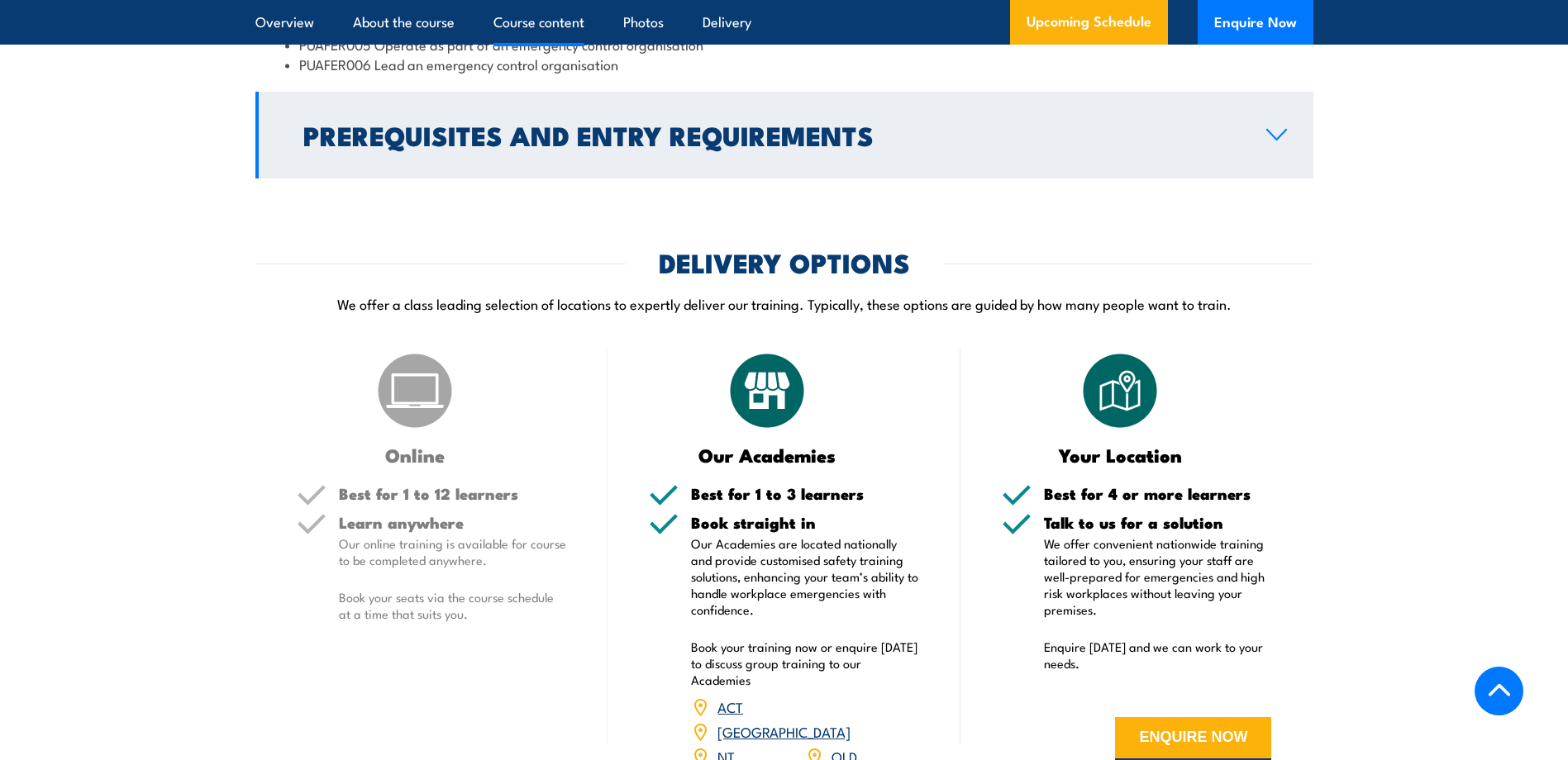
scroll to position [1784, 0]
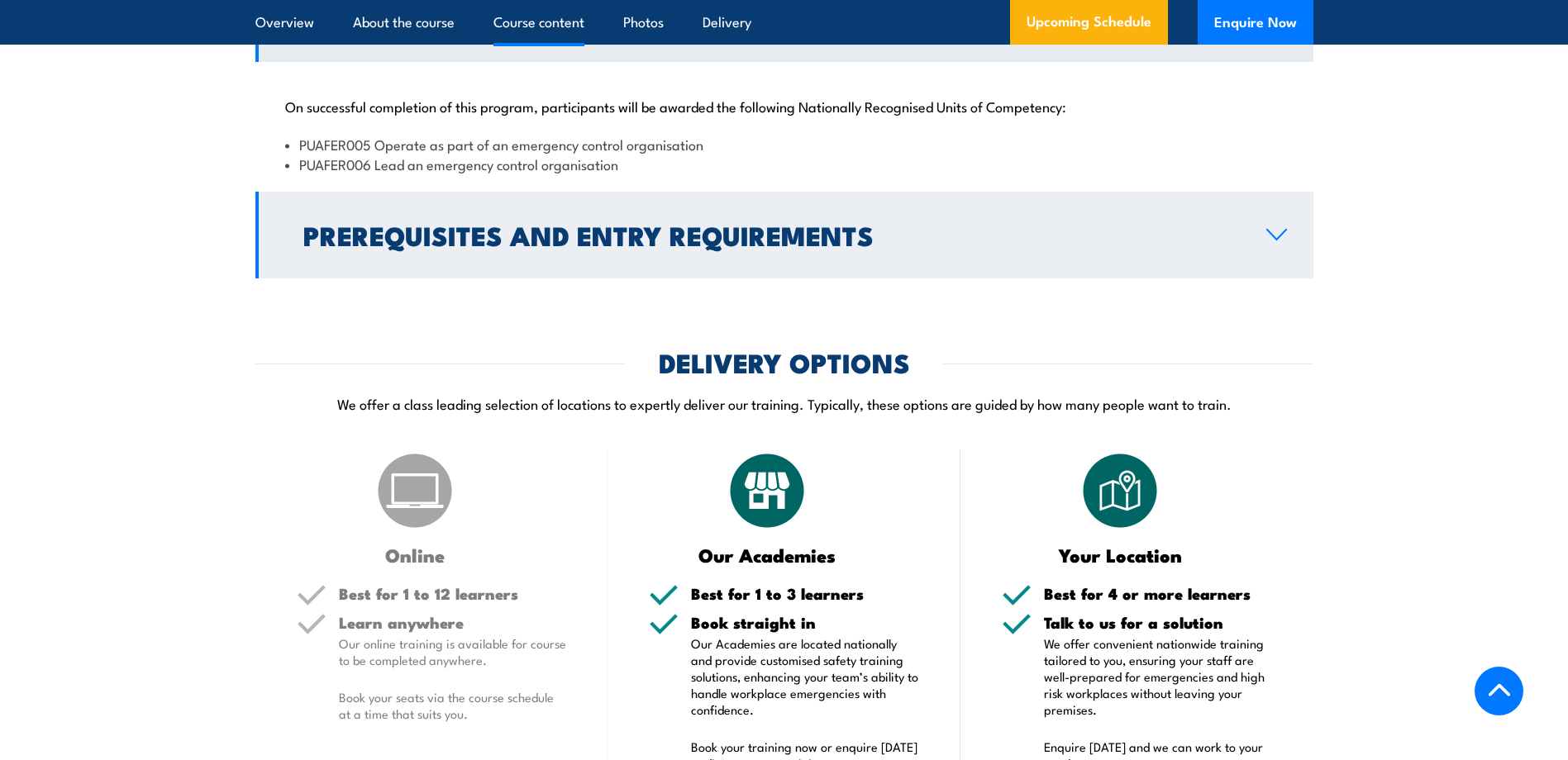
click at [627, 246] on h2 "Prerequisites and Entry Requirements" at bounding box center [770, 235] width 936 height 23
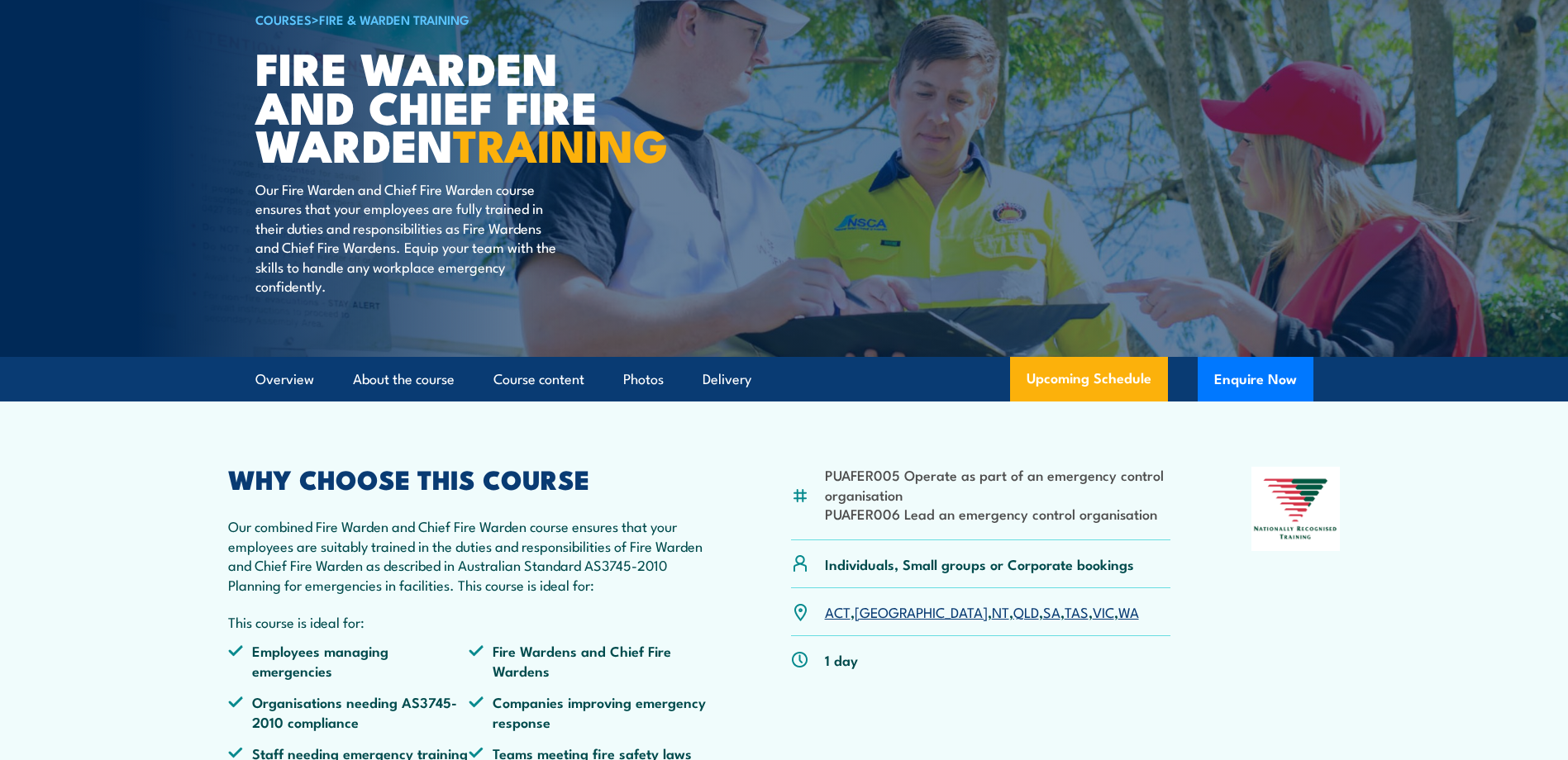
scroll to position [0, 0]
